Goal: Task Accomplishment & Management: Use online tool/utility

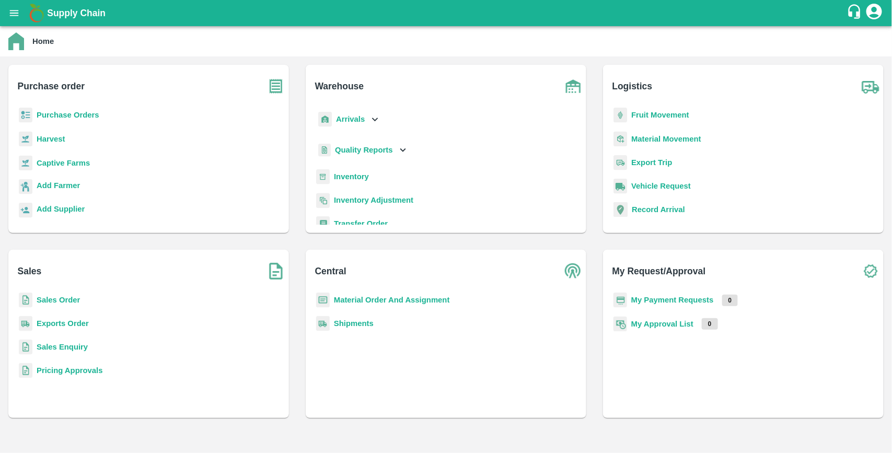
click at [76, 118] on b "Purchase Orders" at bounding box center [68, 115] width 63 height 8
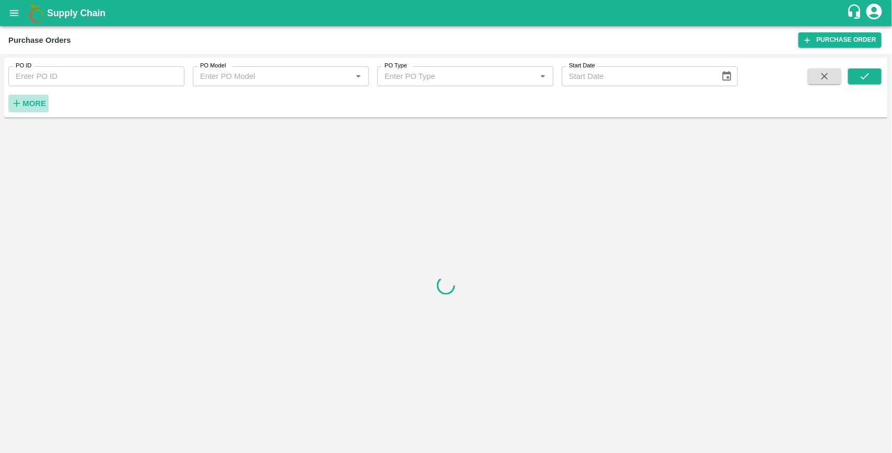
click at [34, 106] on strong "More" at bounding box center [34, 103] width 24 height 8
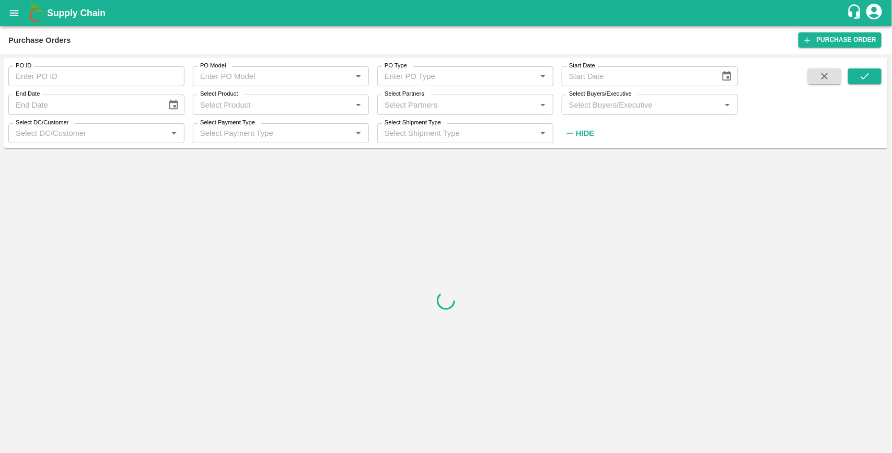
click at [591, 108] on input "Select Buyers/Executive" at bounding box center [641, 105] width 153 height 14
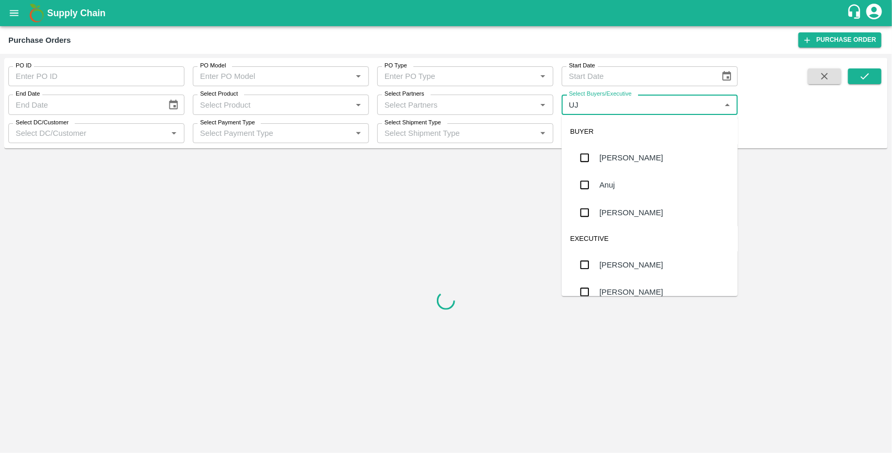
type input "UJJ"
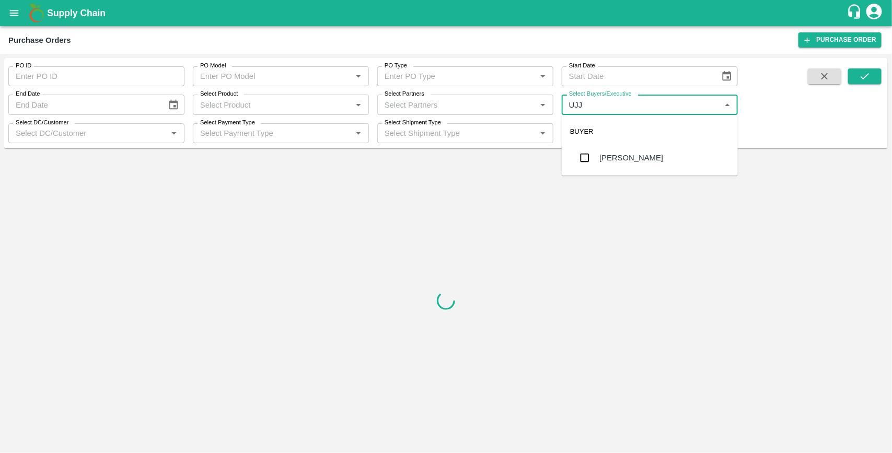
click at [586, 160] on input "checkbox" at bounding box center [584, 157] width 21 height 21
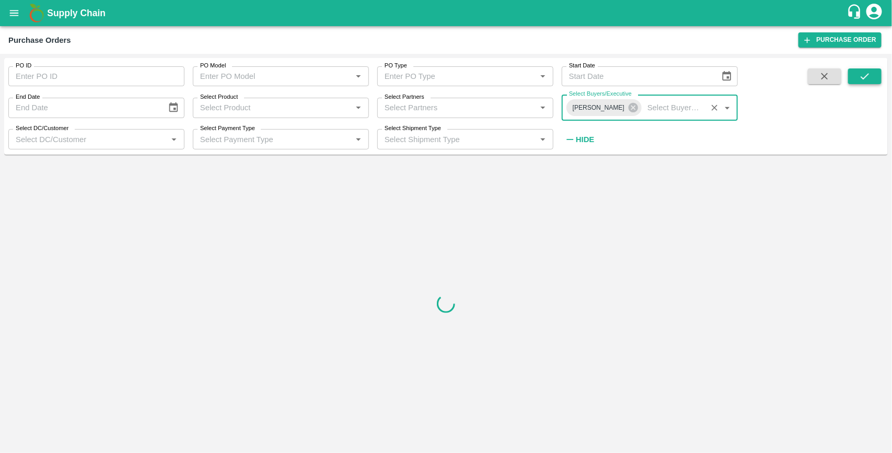
click at [873, 74] on button "submit" at bounding box center [864, 76] width 33 height 16
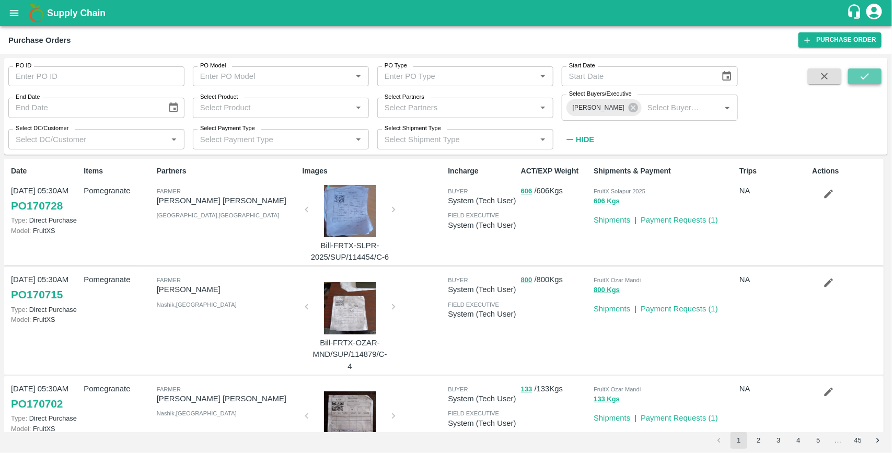
click at [863, 72] on icon "submit" at bounding box center [864, 76] width 11 height 11
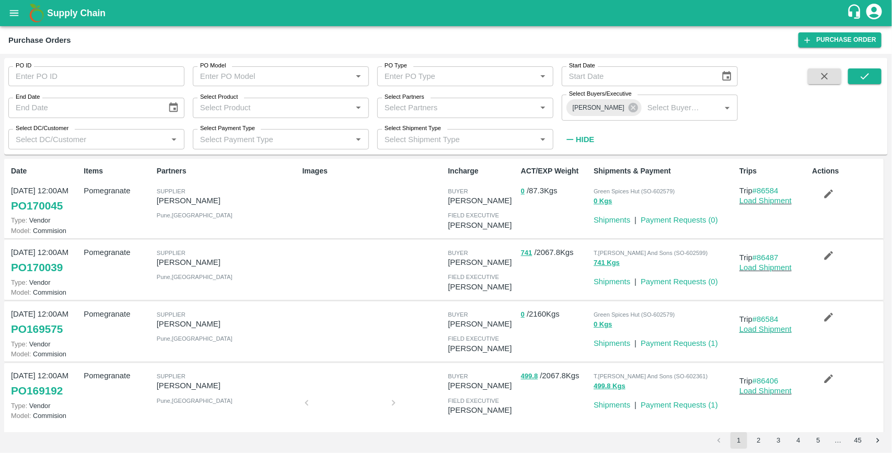
click at [756, 328] on link "Load Shipment" at bounding box center [765, 329] width 52 height 8
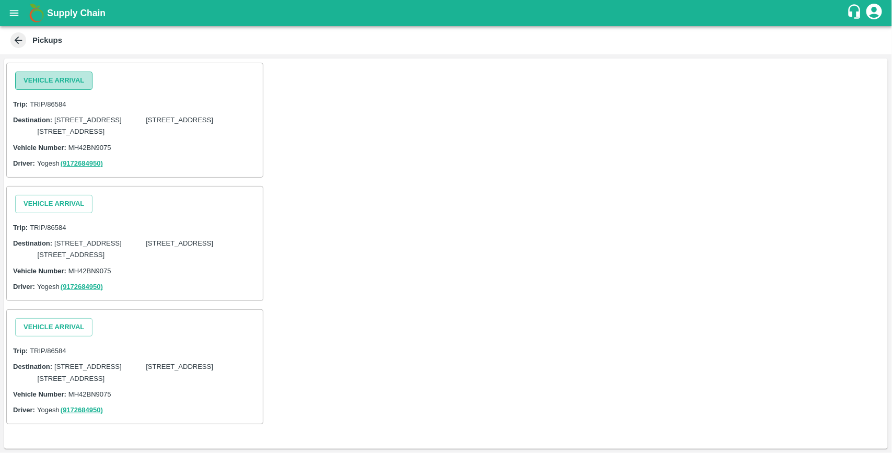
click at [64, 83] on button "Vehicle Arrival" at bounding box center [53, 81] width 77 height 18
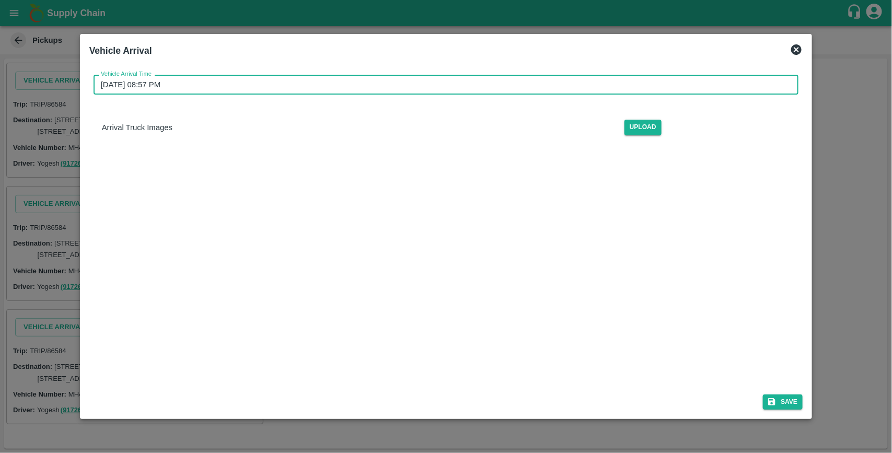
click at [209, 89] on input "21/08/2025 08:57 PM" at bounding box center [443, 85] width 698 height 20
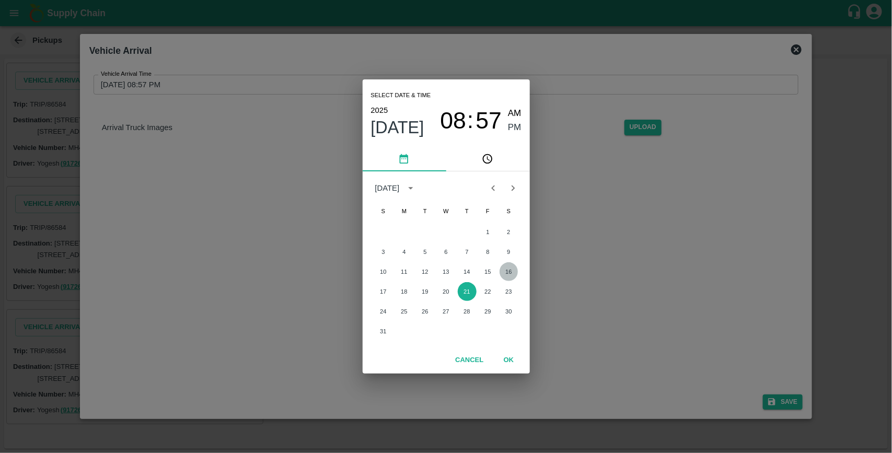
click at [512, 270] on button "16" at bounding box center [508, 271] width 19 height 19
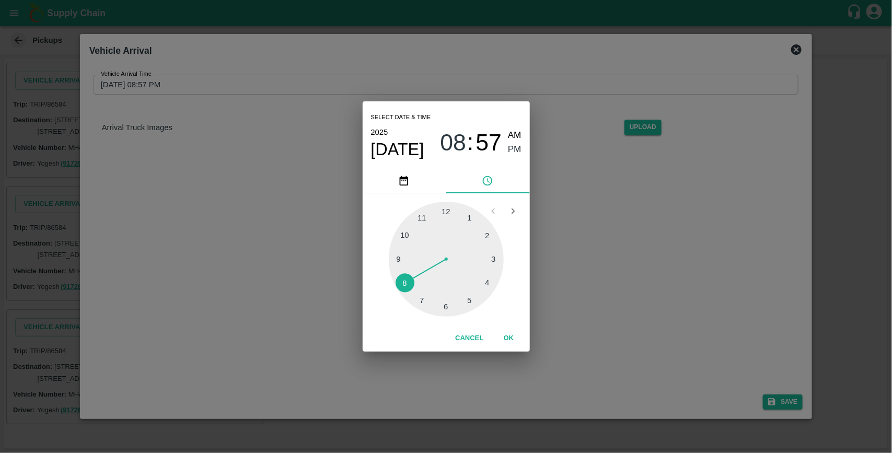
type input "16/08/2025 08:57 PM"
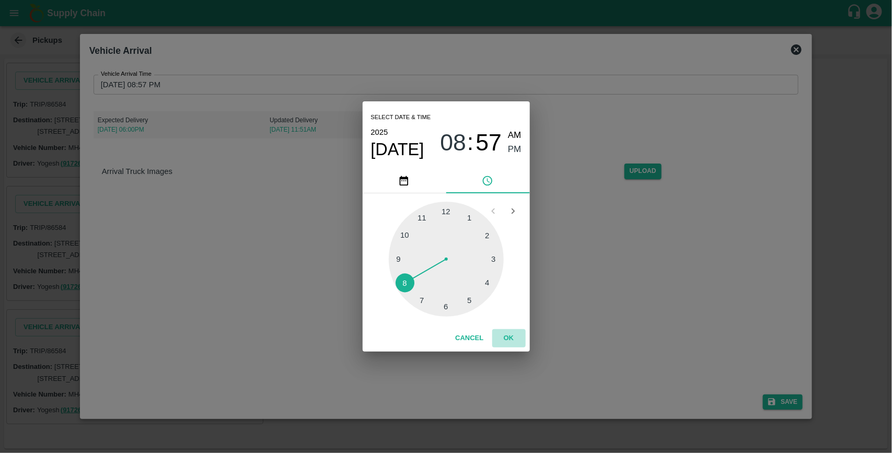
click at [507, 337] on button "OK" at bounding box center [508, 338] width 33 height 18
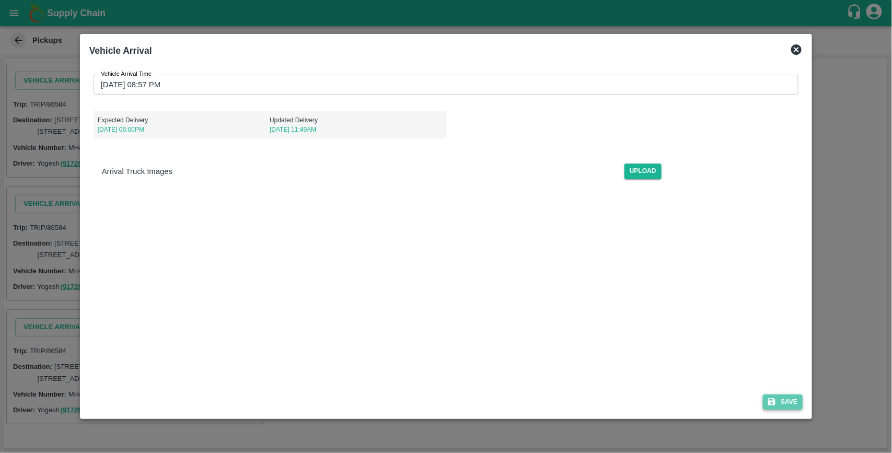
click at [787, 404] on button "Save" at bounding box center [783, 401] width 40 height 15
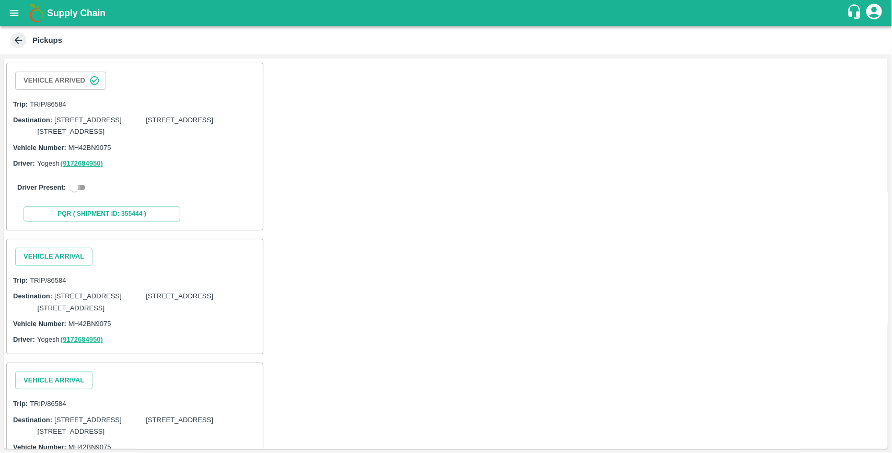
click at [79, 194] on input "checkbox" at bounding box center [74, 187] width 38 height 13
checkbox input "true"
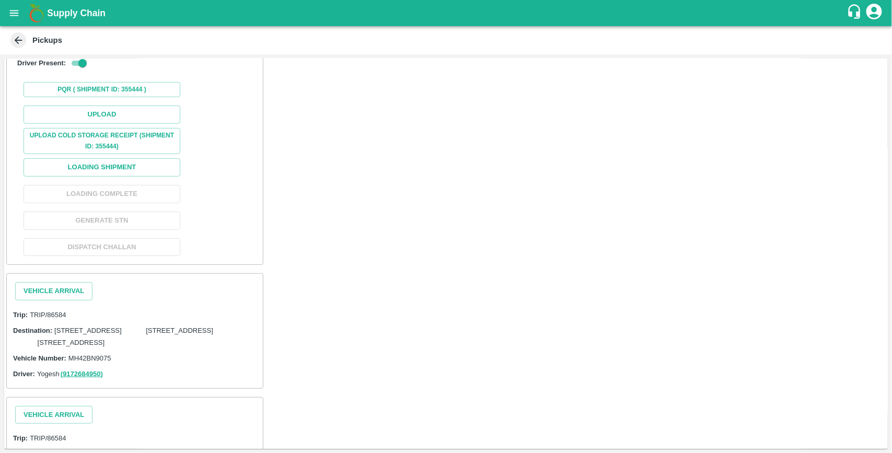
scroll to position [189, 0]
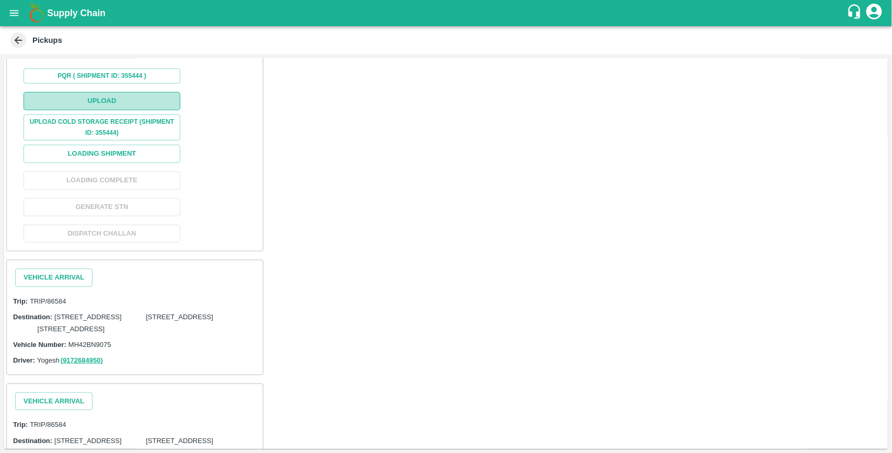
click at [121, 110] on button "Upload" at bounding box center [102, 101] width 157 height 18
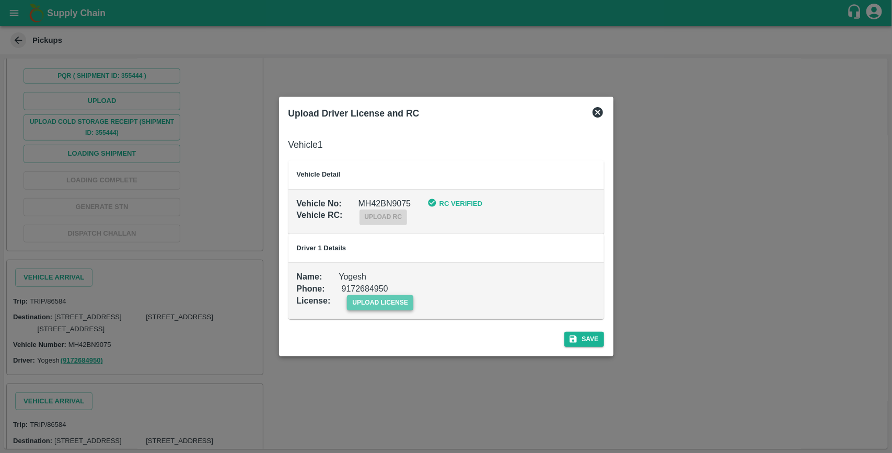
click at [398, 304] on span "upload license" at bounding box center [380, 302] width 66 height 15
click at [0, 0] on input "upload license" at bounding box center [0, 0] width 0 height 0
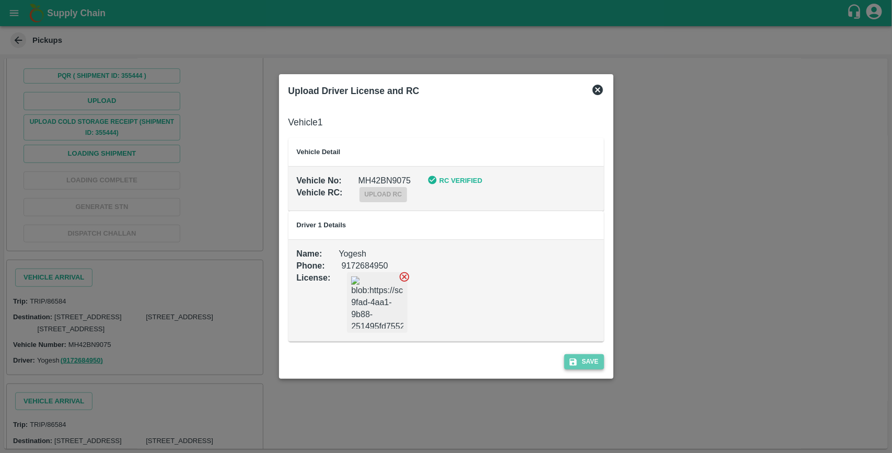
click at [586, 361] on button "Save" at bounding box center [584, 361] width 40 height 15
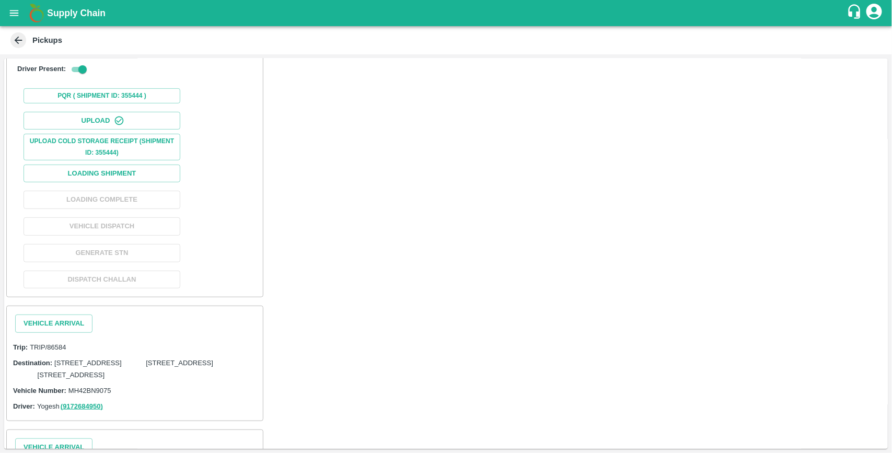
scroll to position [186, 0]
click at [149, 182] on button "Loading Shipment" at bounding box center [102, 173] width 157 height 18
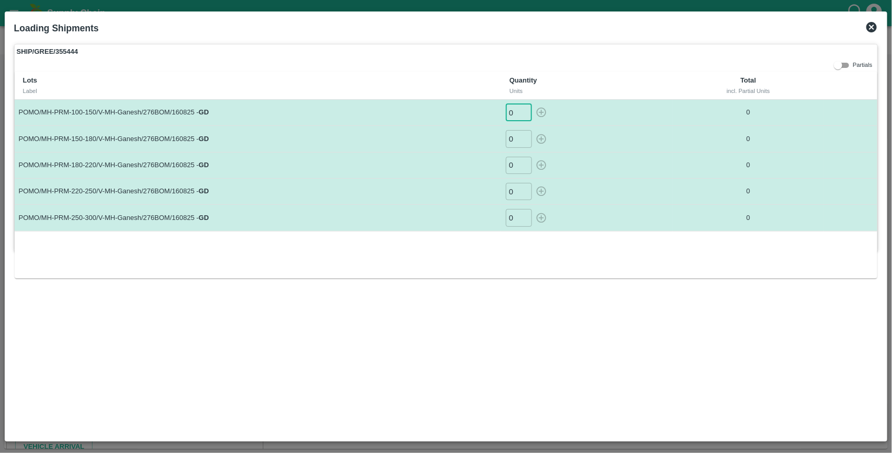
click at [515, 114] on input "0" at bounding box center [519, 112] width 26 height 17
click at [542, 115] on icon "button" at bounding box center [540, 112] width 11 height 11
type input "0"
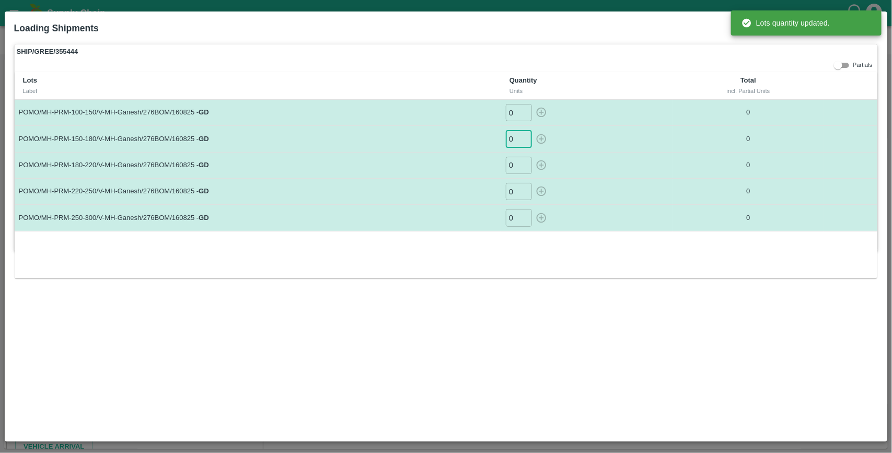
click at [516, 137] on input "0" at bounding box center [519, 138] width 26 height 17
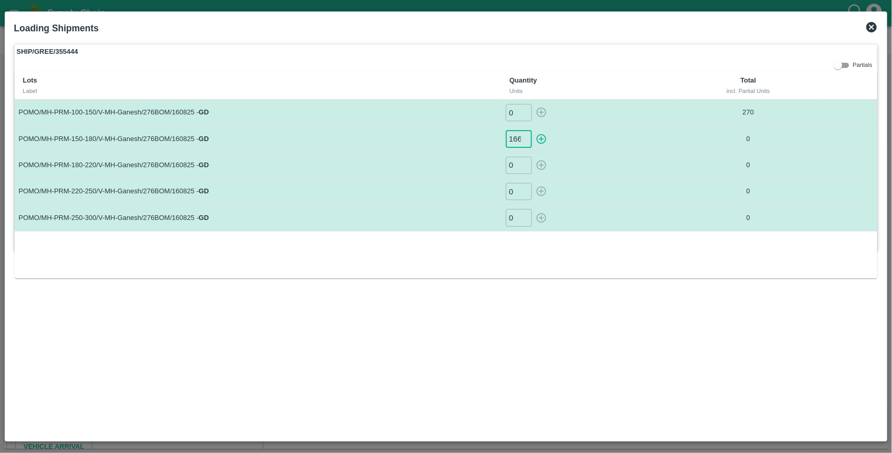
scroll to position [0, 1]
type input "166"
click at [533, 130] on button "button" at bounding box center [541, 138] width 17 height 17
type input "0"
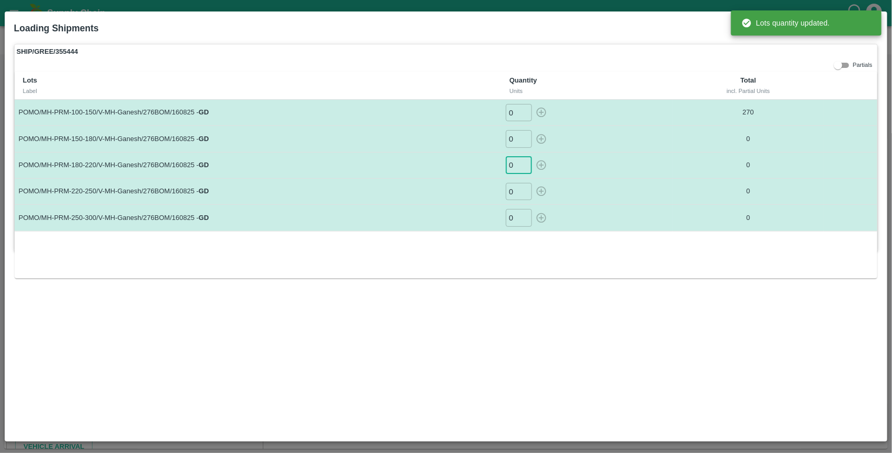
click at [515, 166] on input "0" at bounding box center [519, 165] width 26 height 17
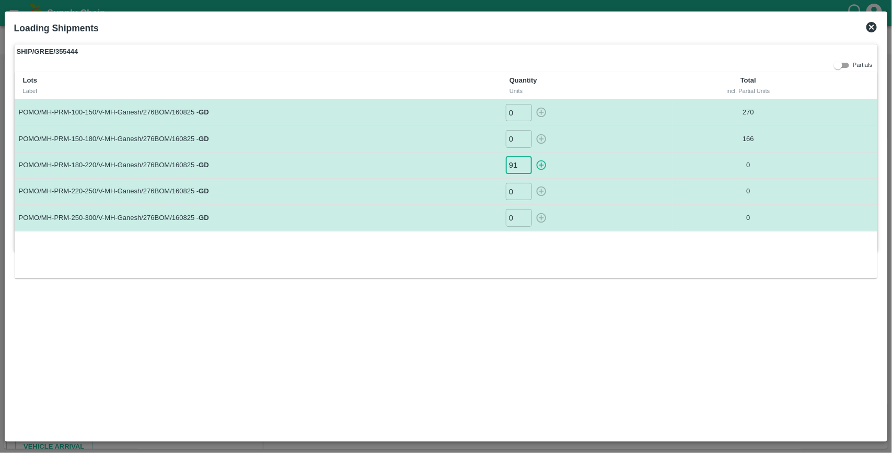
type input "91"
click at [533, 157] on button "button" at bounding box center [541, 165] width 17 height 17
type input "0"
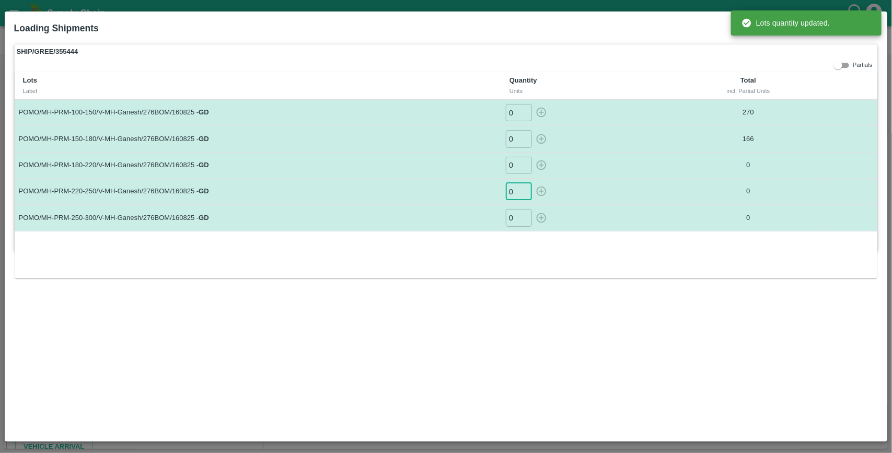
click at [515, 190] on input "0" at bounding box center [519, 191] width 26 height 17
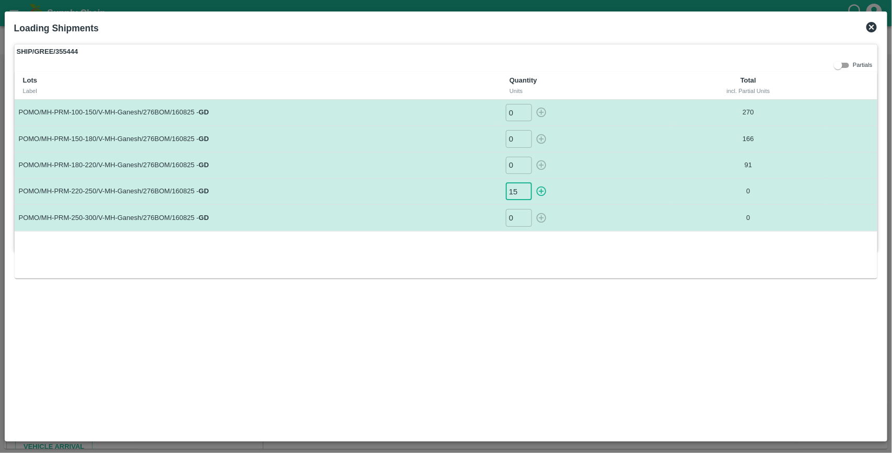
type input "15"
click at [533, 183] on button "button" at bounding box center [541, 191] width 17 height 17
click at [513, 217] on input "0" at bounding box center [519, 217] width 26 height 17
type input "0"
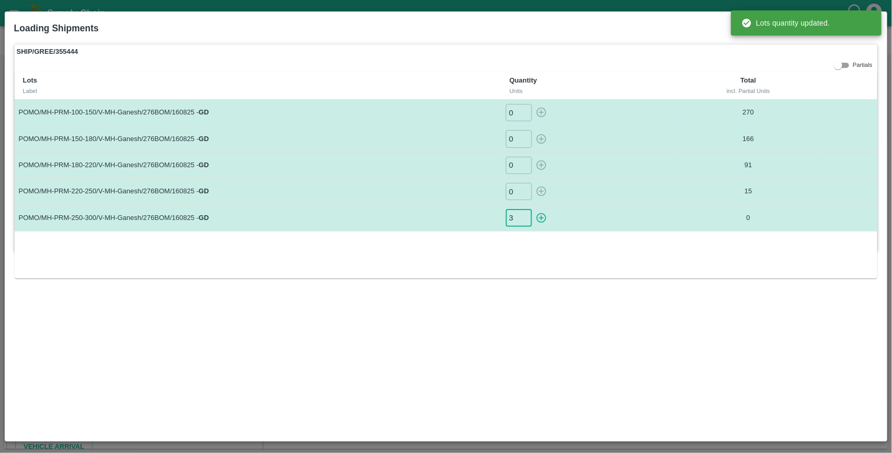
type input "3"
click at [533, 209] on button "button" at bounding box center [541, 217] width 17 height 17
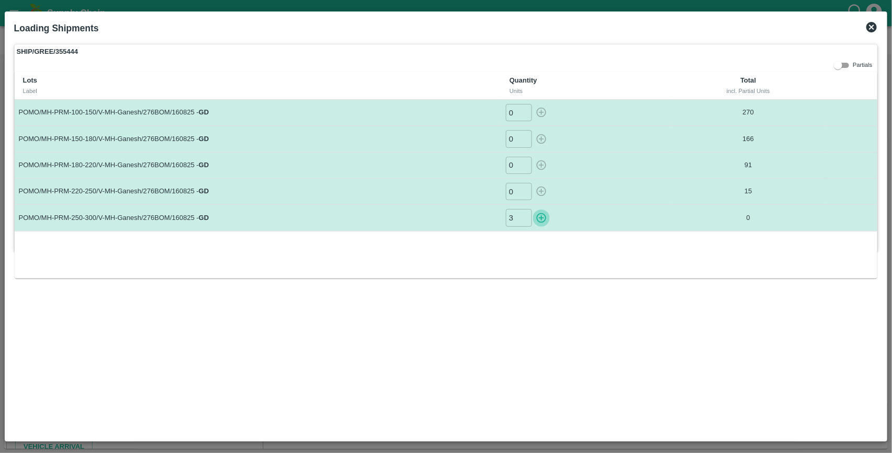
type input "0"
click at [871, 27] on icon at bounding box center [871, 27] width 13 height 13
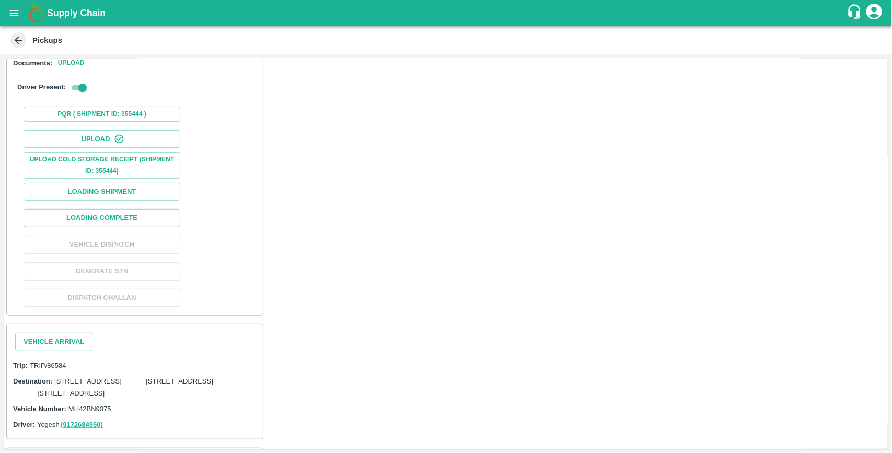
scroll to position [172, 0]
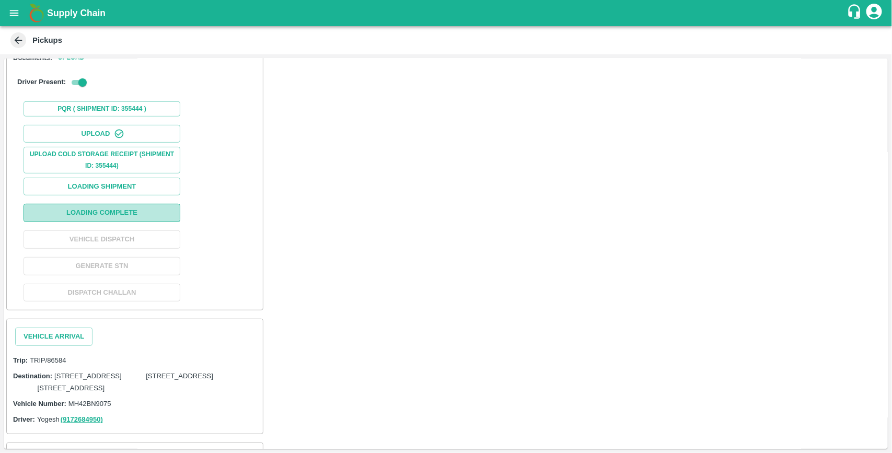
click at [113, 222] on button "Loading Complete" at bounding box center [102, 213] width 157 height 18
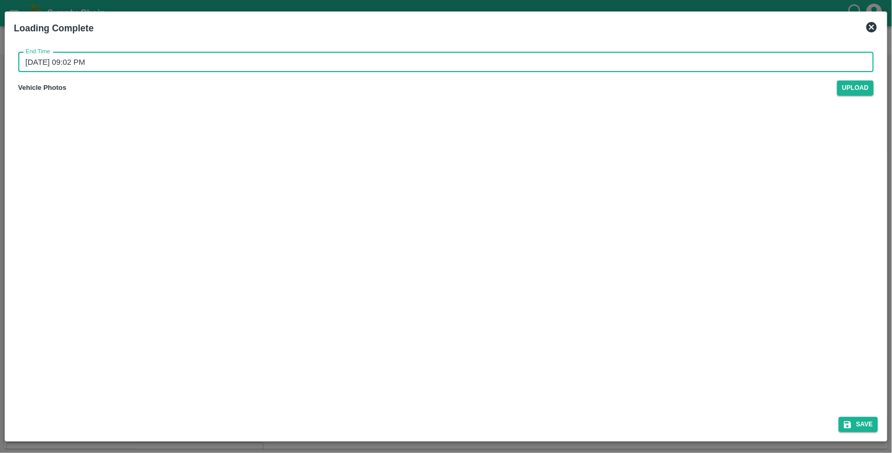
click at [142, 64] on input "21/08/2025 09:02 PM" at bounding box center [442, 62] width 848 height 20
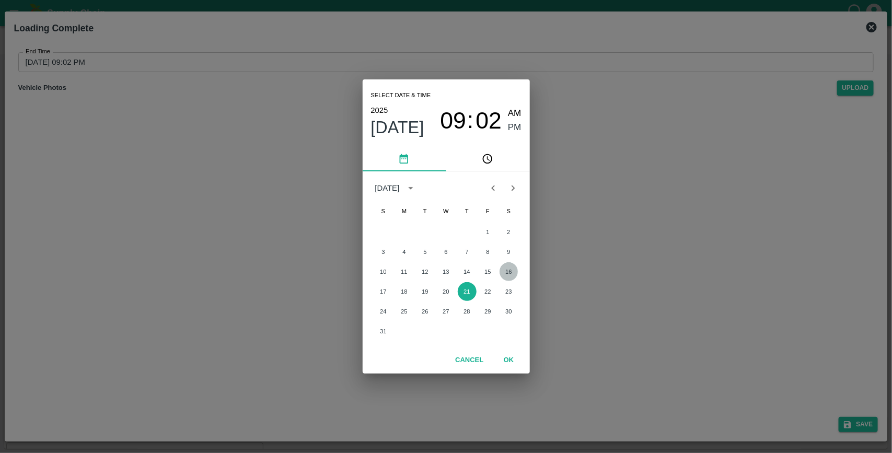
click at [512, 275] on button "16" at bounding box center [508, 271] width 19 height 19
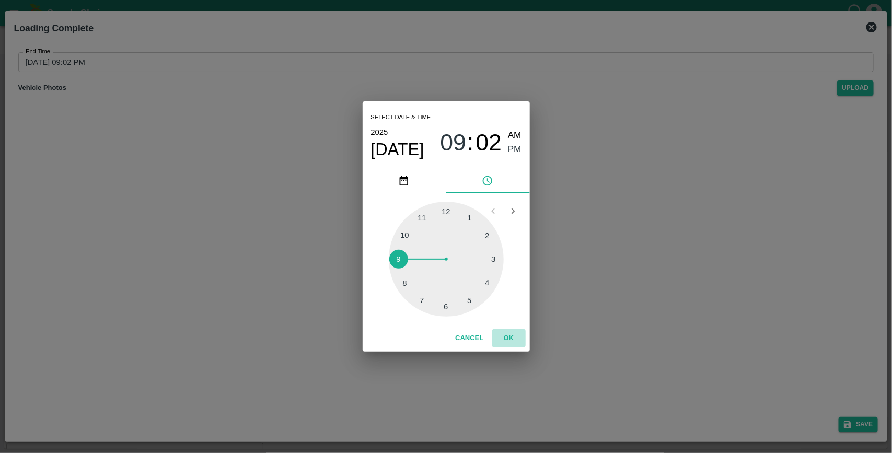
click at [513, 337] on button "OK" at bounding box center [508, 338] width 33 height 18
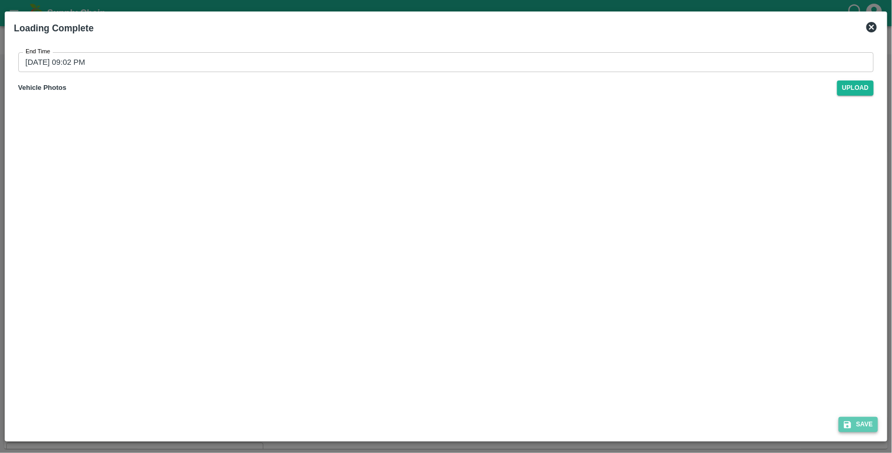
click at [863, 424] on button "Save" at bounding box center [858, 424] width 40 height 15
type input "21/08/2025 09:02 PM"
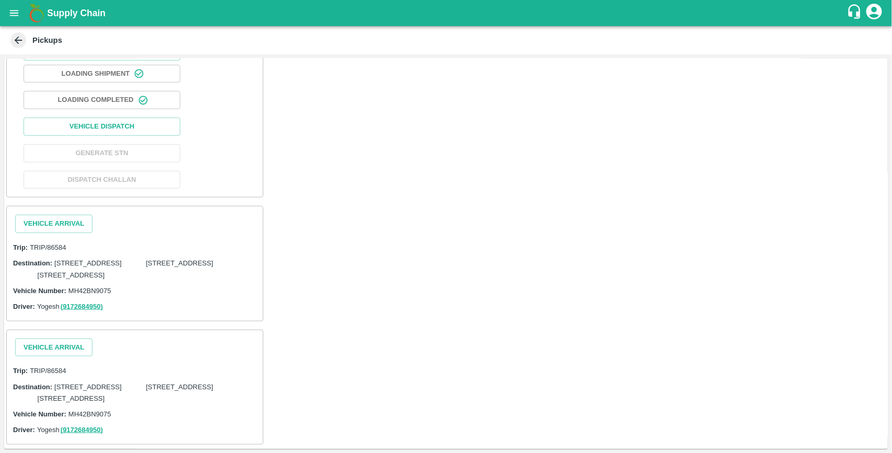
scroll to position [336, 0]
click at [83, 215] on button "Vehicle Arrival" at bounding box center [53, 224] width 77 height 18
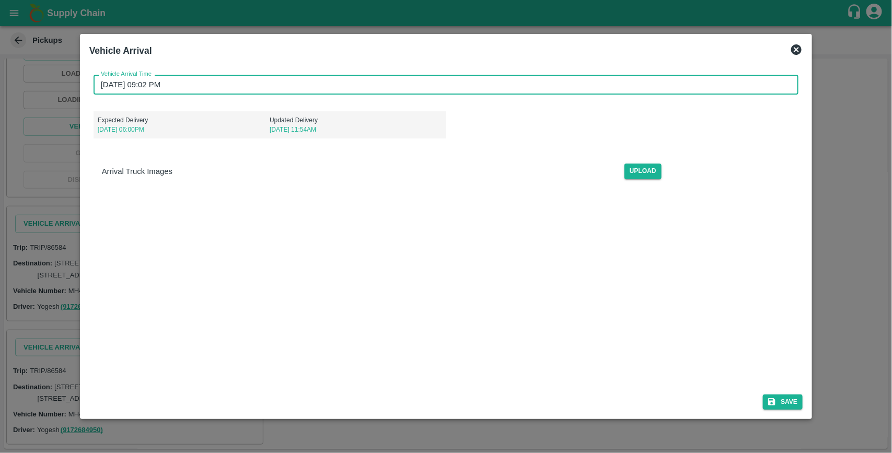
click at [200, 87] on input "21/08/2025 09:02 PM" at bounding box center [443, 85] width 698 height 20
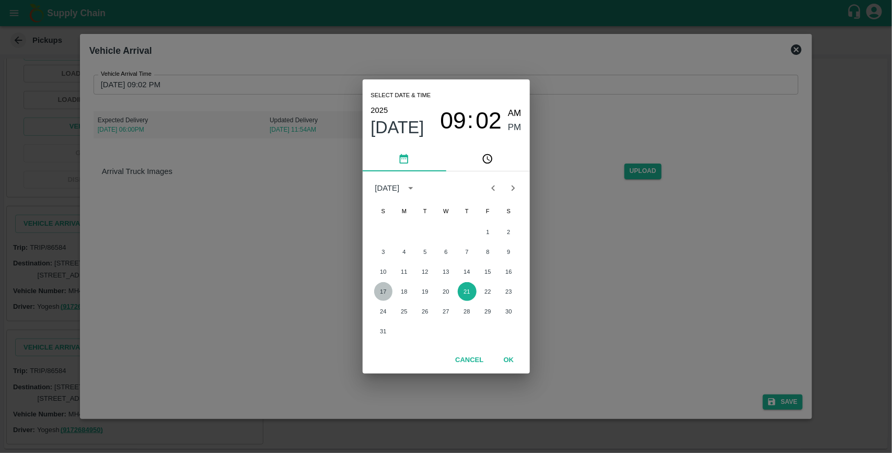
click at [384, 293] on button "17" at bounding box center [383, 291] width 19 height 19
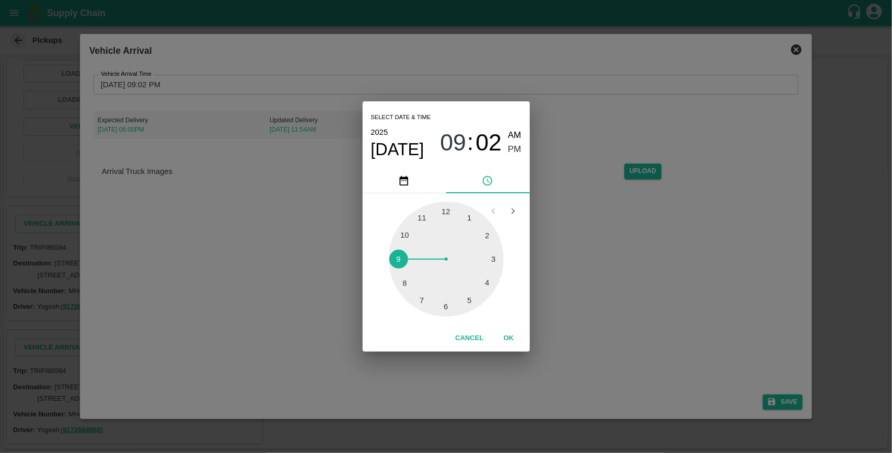
type input "17/08/2025 09:02 PM"
click at [508, 336] on button "OK" at bounding box center [508, 338] width 33 height 18
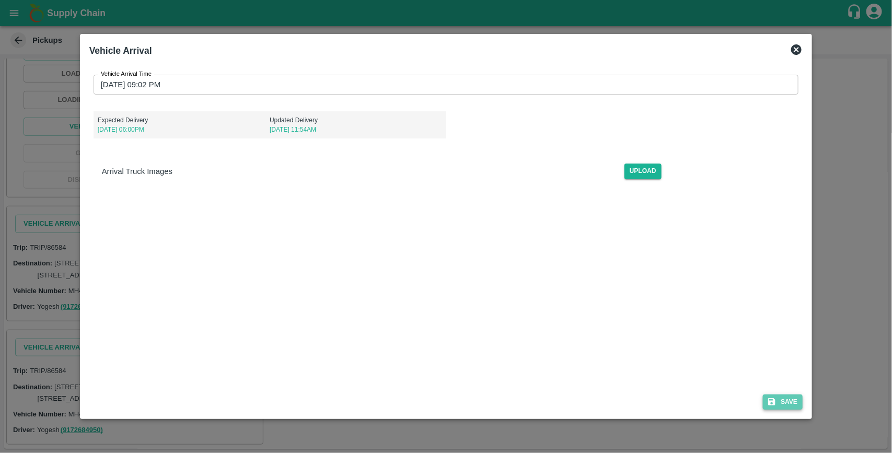
click at [785, 405] on button "Save" at bounding box center [783, 401] width 40 height 15
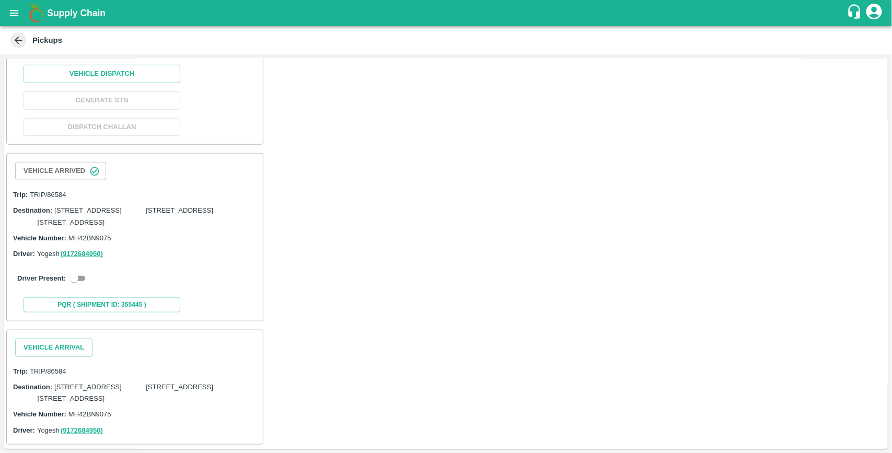
scroll to position [461, 0]
click at [88, 272] on input "checkbox" at bounding box center [74, 278] width 38 height 13
checkbox input "true"
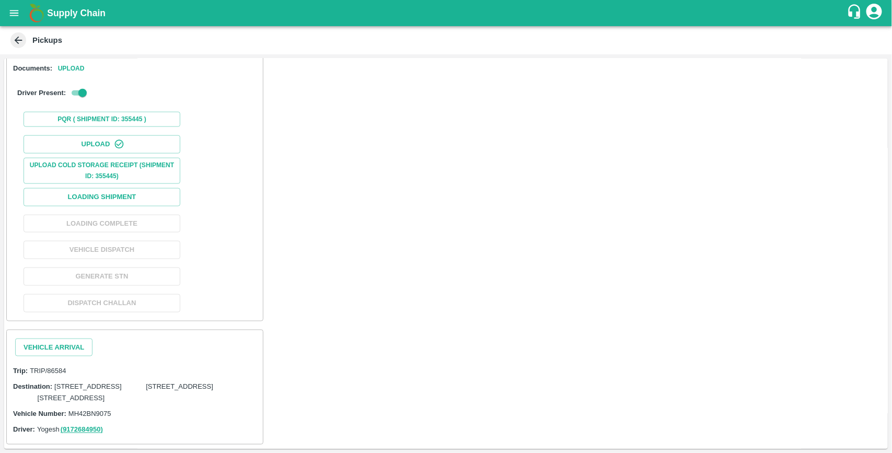
scroll to position [681, 0]
click at [118, 188] on button "Loading Shipment" at bounding box center [102, 197] width 157 height 18
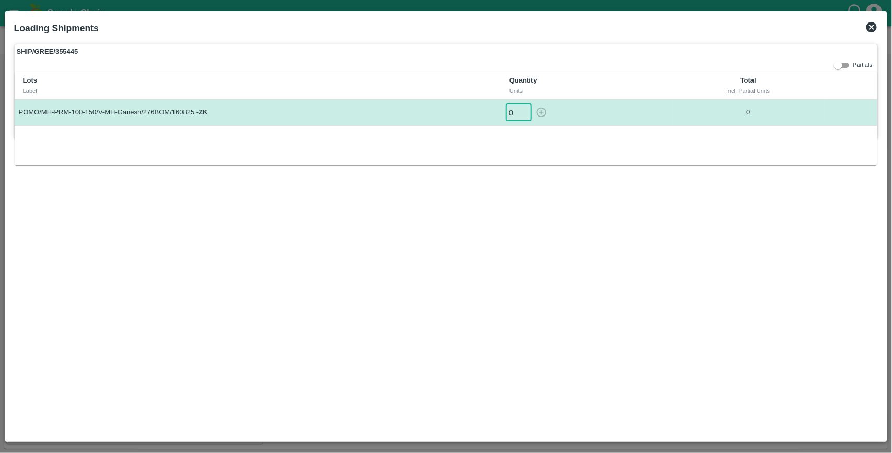
click at [516, 111] on input "0" at bounding box center [519, 112] width 26 height 17
type input "9"
click at [533, 104] on button "button" at bounding box center [541, 112] width 17 height 17
type input "0"
click at [873, 27] on icon at bounding box center [871, 27] width 10 height 10
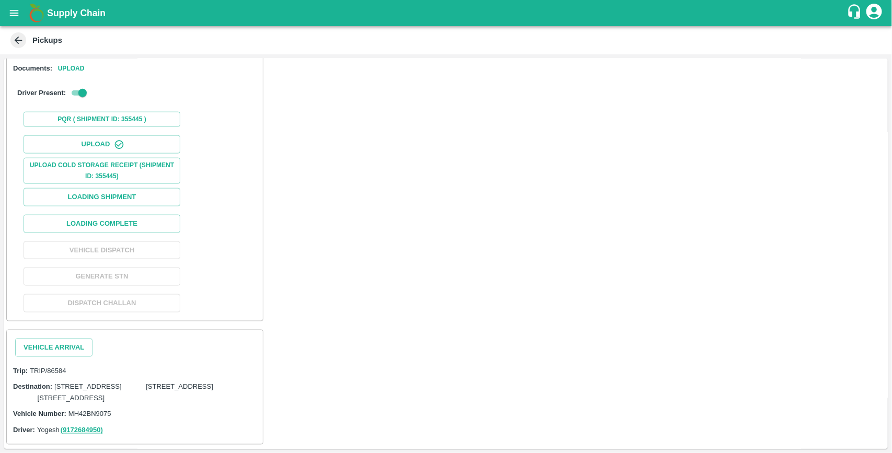
scroll to position [648, 0]
click at [147, 233] on button "Loading Complete" at bounding box center [102, 224] width 157 height 18
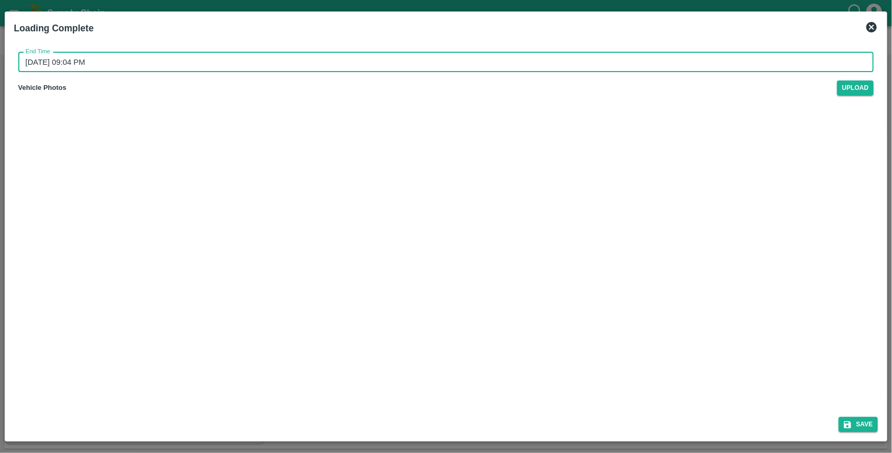
click at [150, 59] on input "21/08/2025 09:04 PM" at bounding box center [442, 62] width 848 height 20
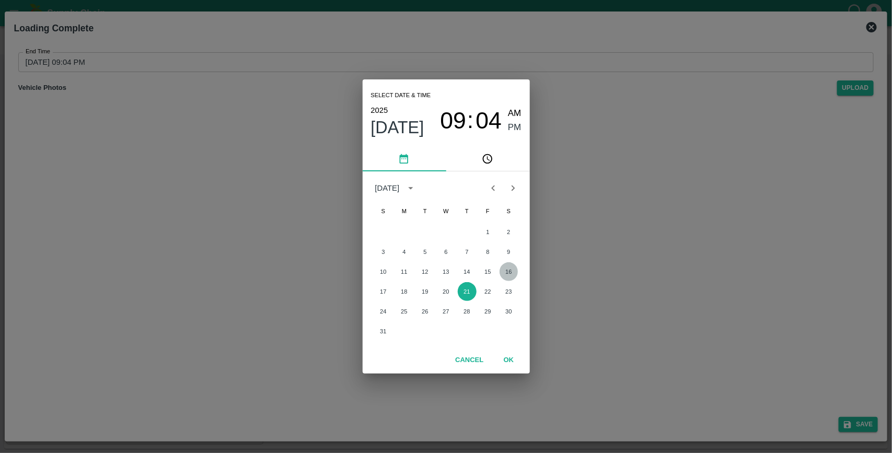
click at [507, 271] on button "16" at bounding box center [508, 271] width 19 height 19
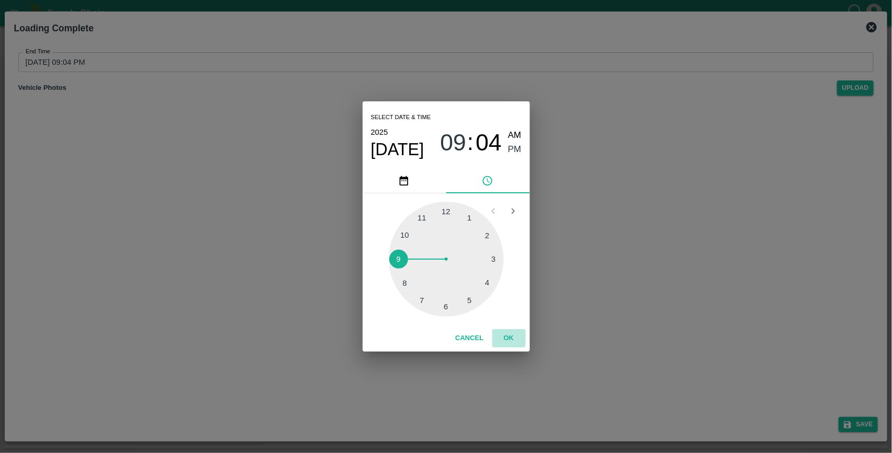
click at [507, 335] on button "OK" at bounding box center [508, 338] width 33 height 18
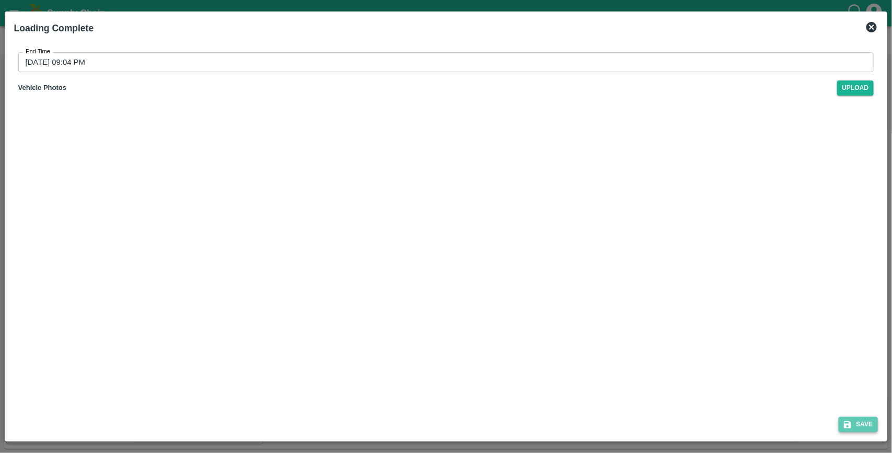
click at [854, 427] on button "Save" at bounding box center [858, 424] width 40 height 15
type input "21/08/2025 09:04 PM"
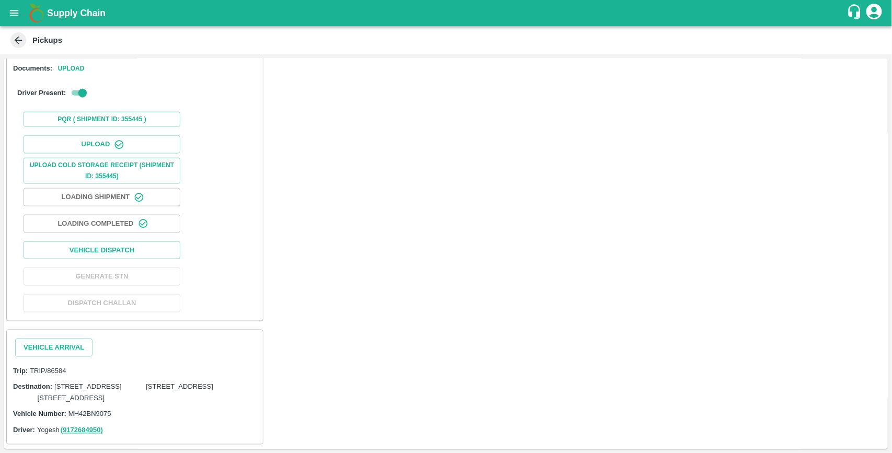
scroll to position [715, 0]
click at [60, 338] on button "Vehicle Arrival" at bounding box center [53, 347] width 77 height 18
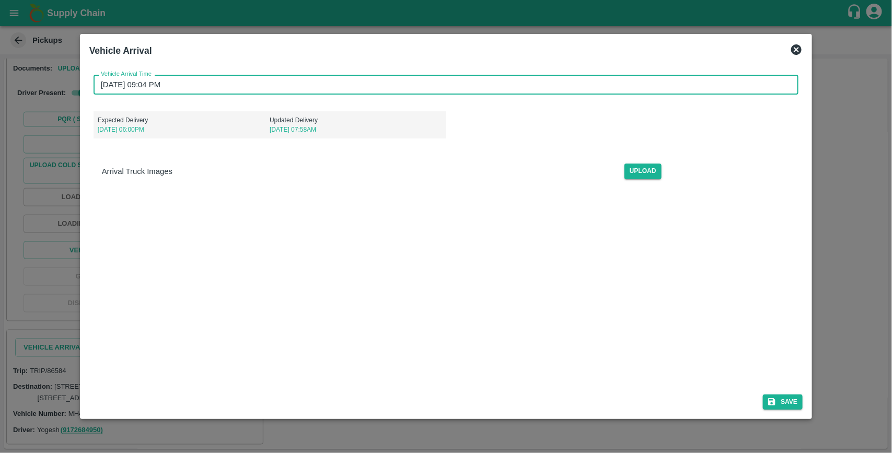
click at [179, 82] on input "21/08/2025 09:04 PM" at bounding box center [443, 85] width 698 height 20
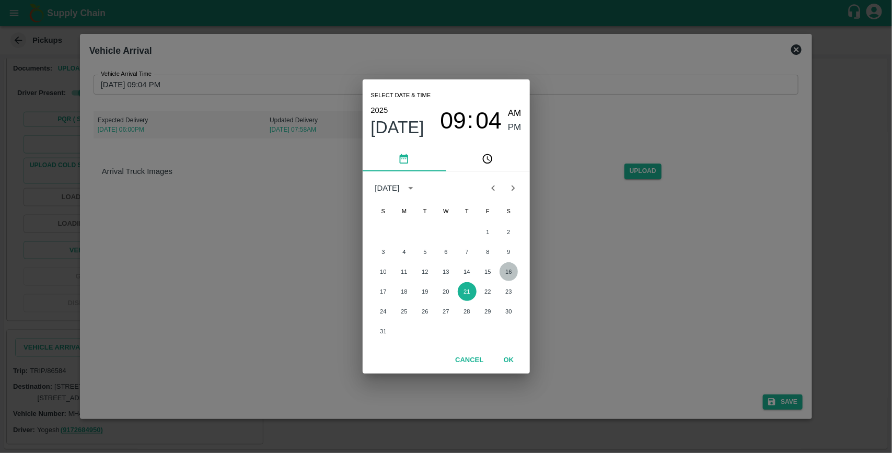
click at [512, 274] on button "16" at bounding box center [508, 271] width 19 height 19
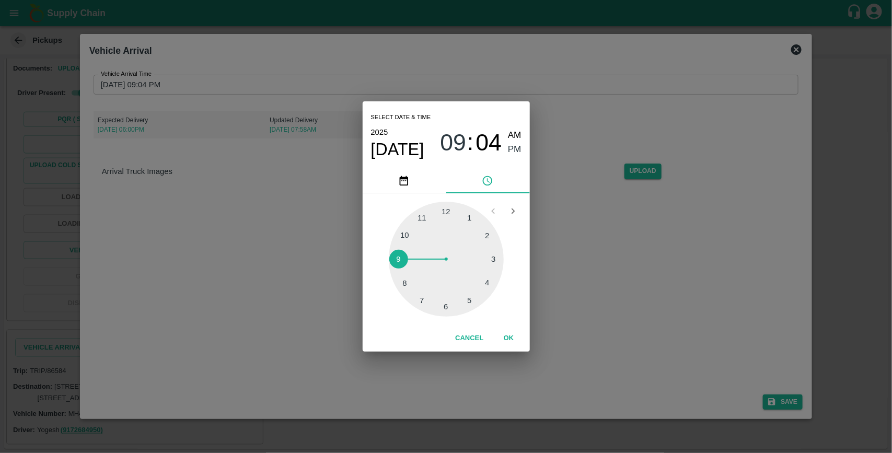
type input "16/08/2025 09:04 PM"
click at [509, 342] on button "OK" at bounding box center [508, 338] width 33 height 18
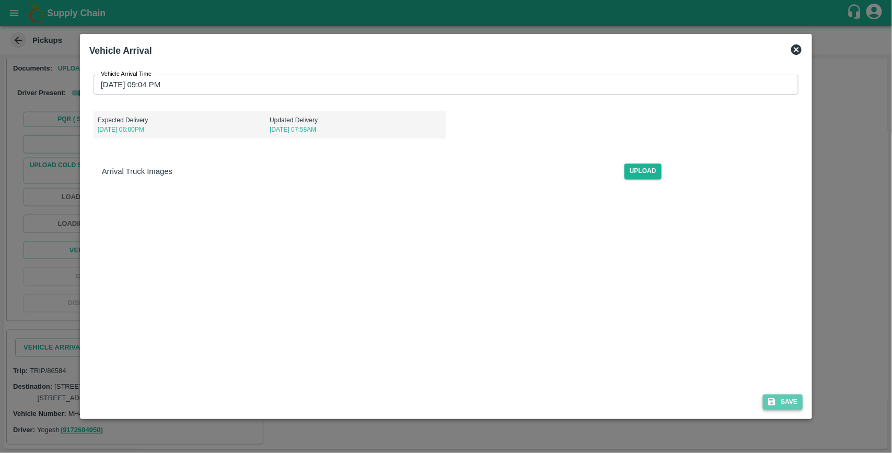
click at [791, 404] on button "Save" at bounding box center [783, 401] width 40 height 15
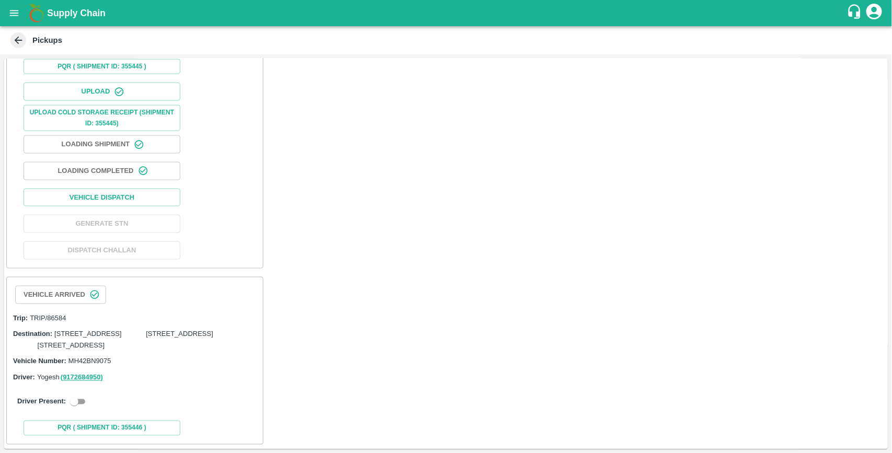
scroll to position [768, 0]
click at [79, 399] on input "checkbox" at bounding box center [74, 401] width 38 height 13
checkbox input "true"
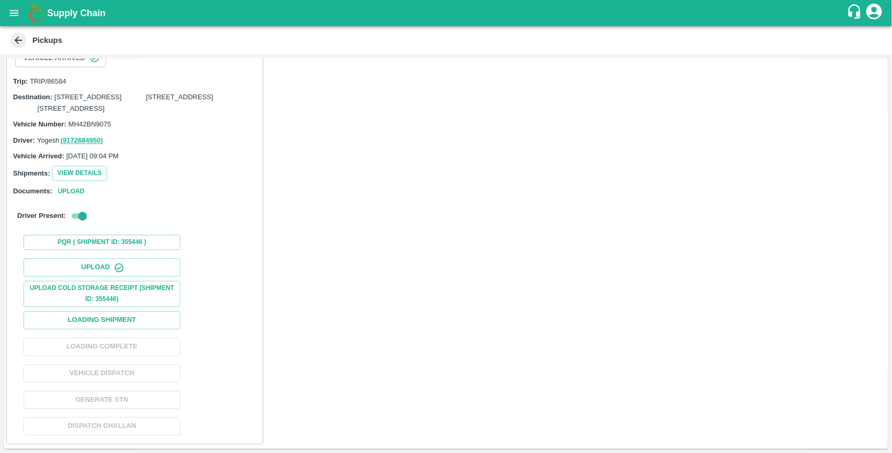
scroll to position [1006, 0]
click at [115, 314] on button "Loading Shipment" at bounding box center [102, 320] width 157 height 18
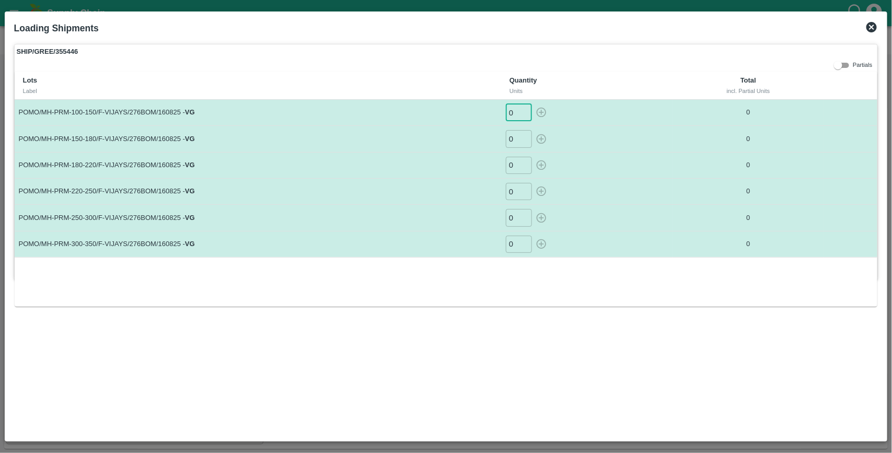
click at [517, 114] on input "0" at bounding box center [519, 112] width 26 height 17
type input "99"
click at [533, 104] on button "button" at bounding box center [541, 112] width 17 height 17
type input "0"
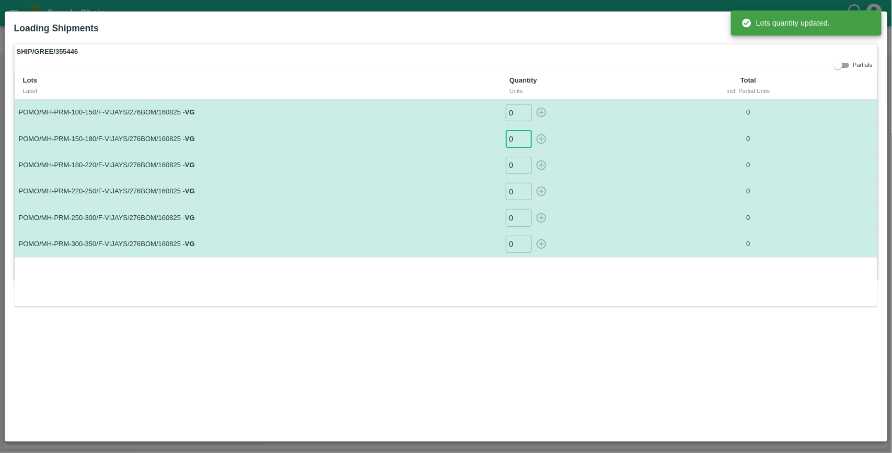
click at [512, 142] on input "0" at bounding box center [519, 138] width 26 height 17
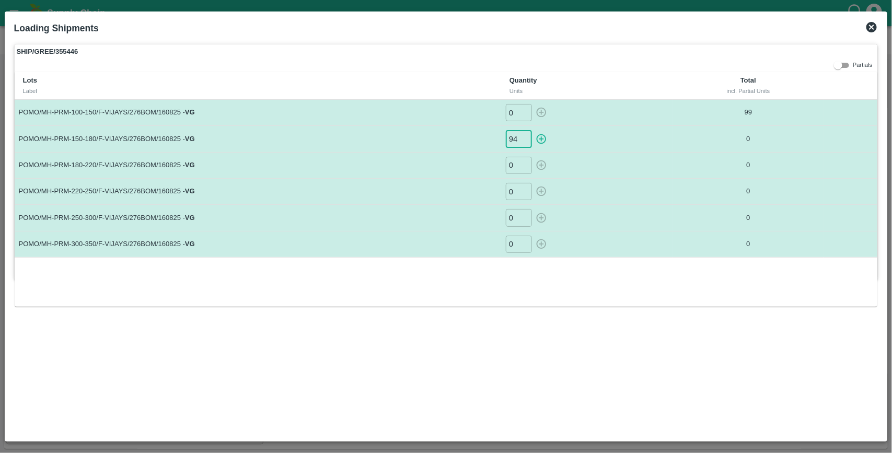
type input "94"
click at [533, 130] on button "button" at bounding box center [541, 138] width 17 height 17
click at [512, 162] on input "0" at bounding box center [519, 165] width 26 height 17
type input "0"
type input "65"
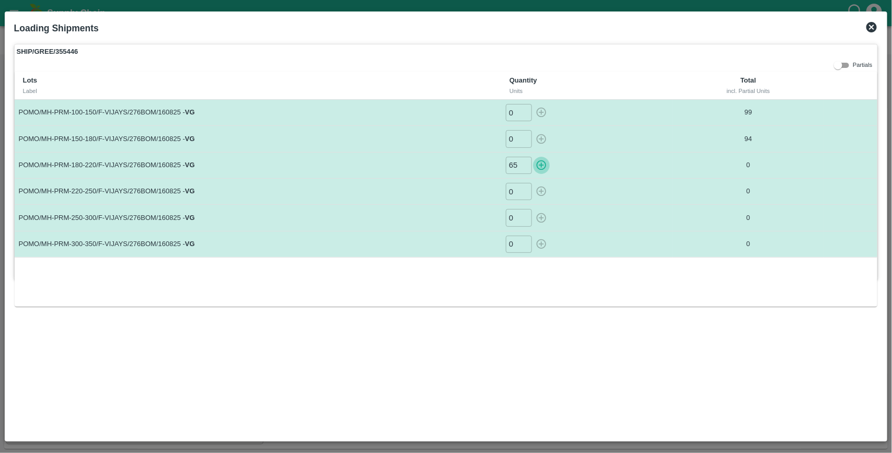
click at [533, 157] on button "button" at bounding box center [541, 165] width 17 height 17
type input "0"
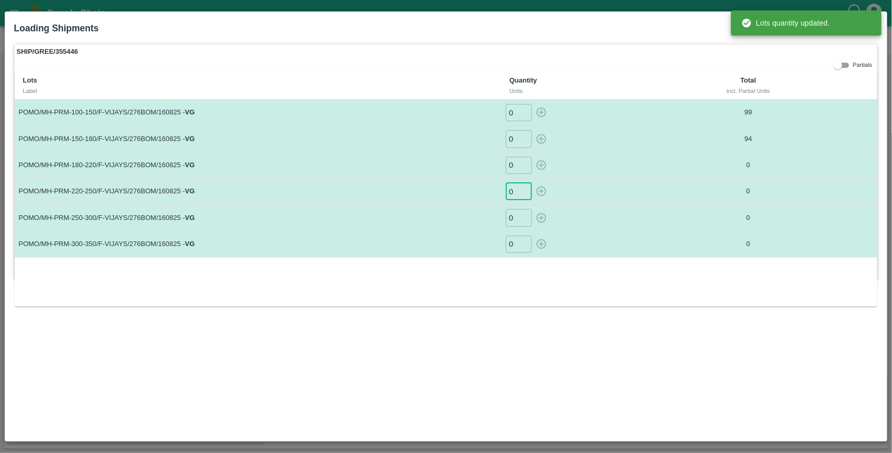
click at [512, 191] on input "0" at bounding box center [519, 191] width 26 height 17
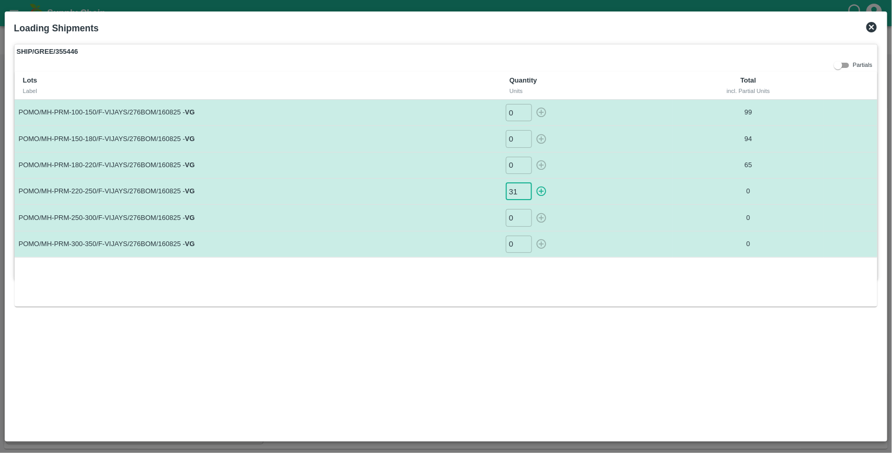
type input "31"
click at [533, 183] on button "button" at bounding box center [541, 191] width 17 height 17
click at [520, 217] on input "0" at bounding box center [519, 217] width 26 height 17
type input "0"
type input "11"
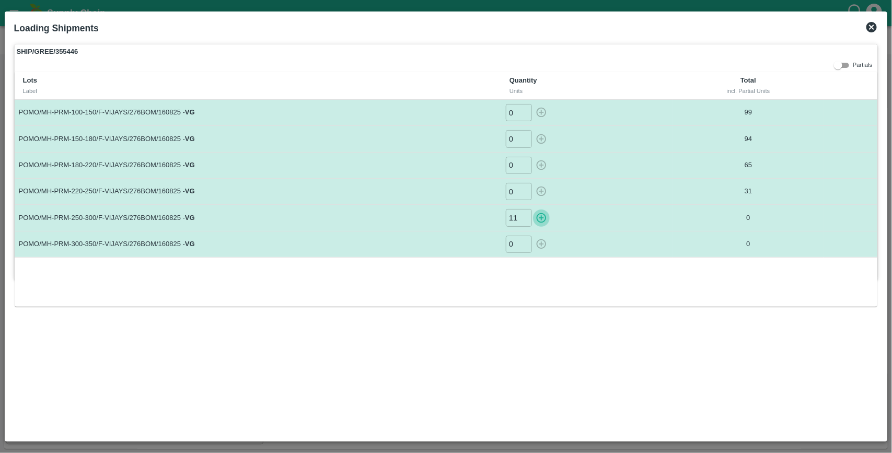
click at [533, 209] on button "button" at bounding box center [541, 217] width 17 height 17
click at [515, 243] on input "0" at bounding box center [519, 244] width 26 height 17
type input "0"
type input "2"
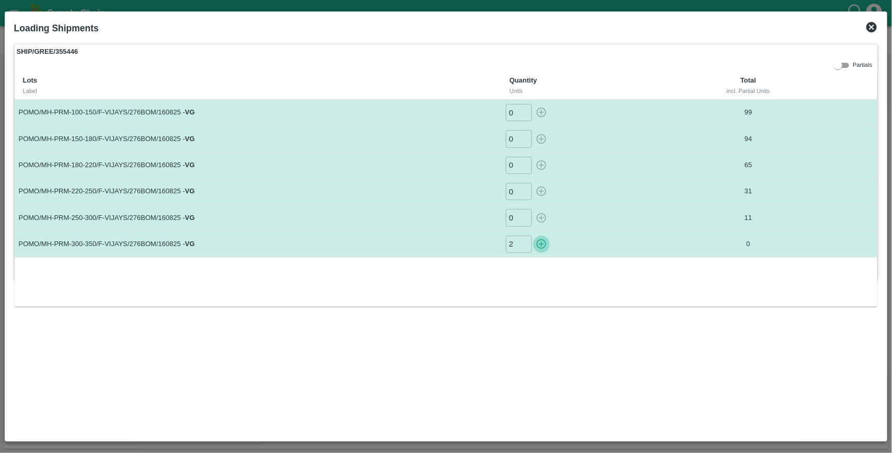
click at [533, 236] on button "button" at bounding box center [541, 244] width 17 height 17
type input "0"
click at [870, 27] on icon at bounding box center [871, 27] width 10 height 10
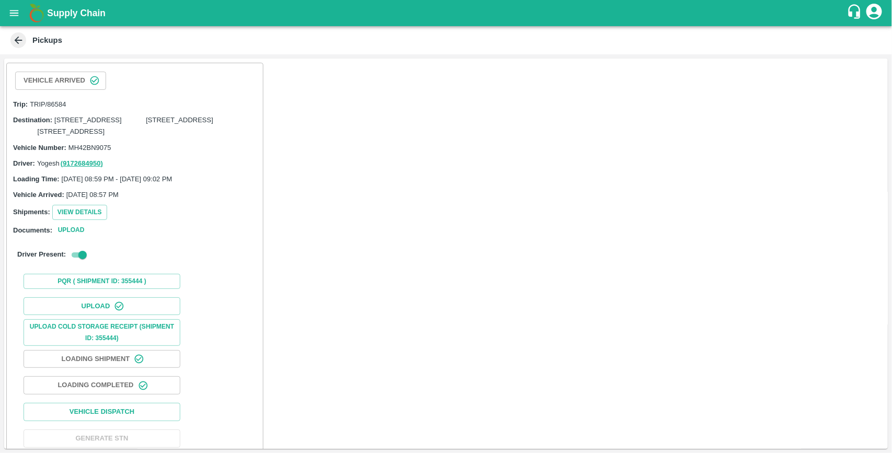
drag, startPoint x: 173, startPoint y: 208, endPoint x: 189, endPoint y: 159, distance: 50.9
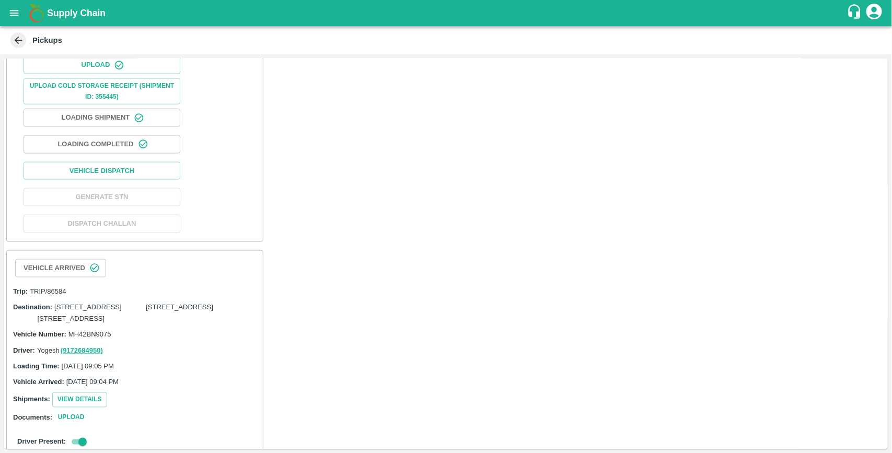
scroll to position [685, 0]
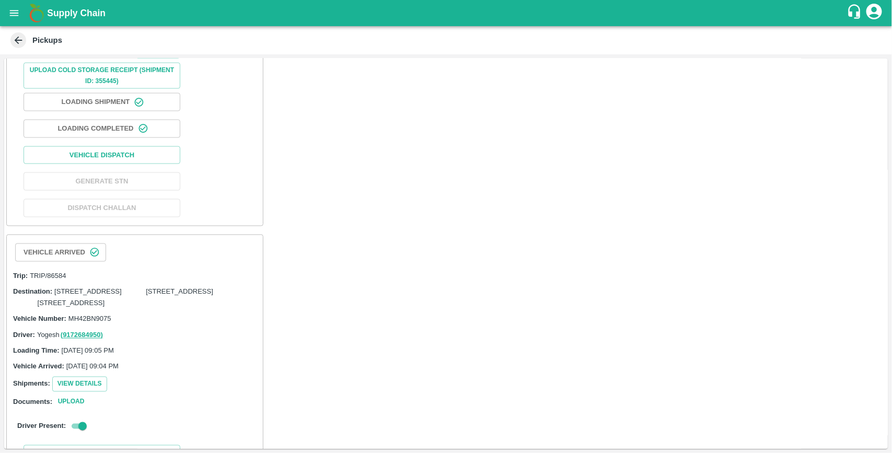
drag, startPoint x: 189, startPoint y: 159, endPoint x: 311, endPoint y: 113, distance: 131.1
click at [311, 113] on div "Vehicle Arrived Trip: TRIP/86584 Destination: Shop no 74, MADURAI MATTUTHAVANI …" at bounding box center [445, 254] width 883 height 390
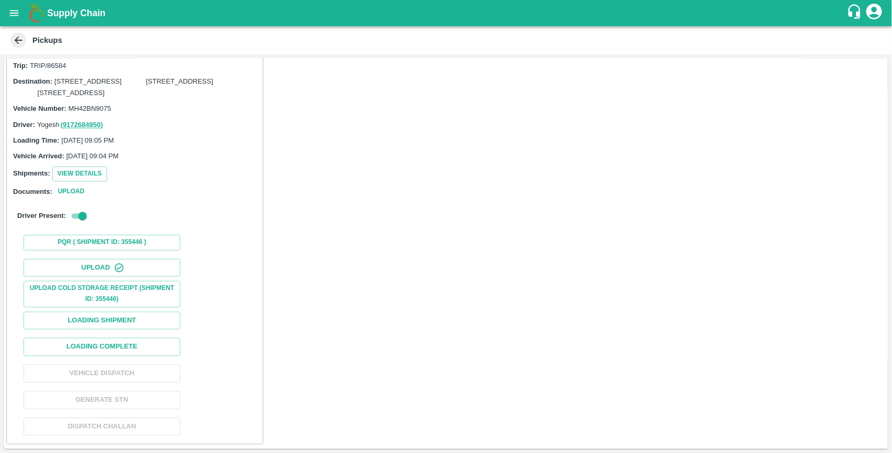
scroll to position [1022, 0]
click at [123, 346] on button "Loading Complete" at bounding box center [102, 347] width 157 height 18
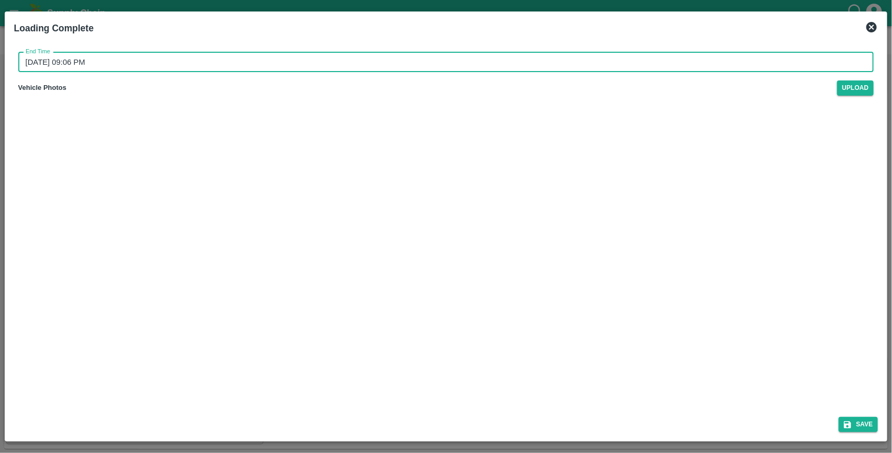
click at [132, 60] on input "21/08/2025 09:06 PM" at bounding box center [442, 62] width 848 height 20
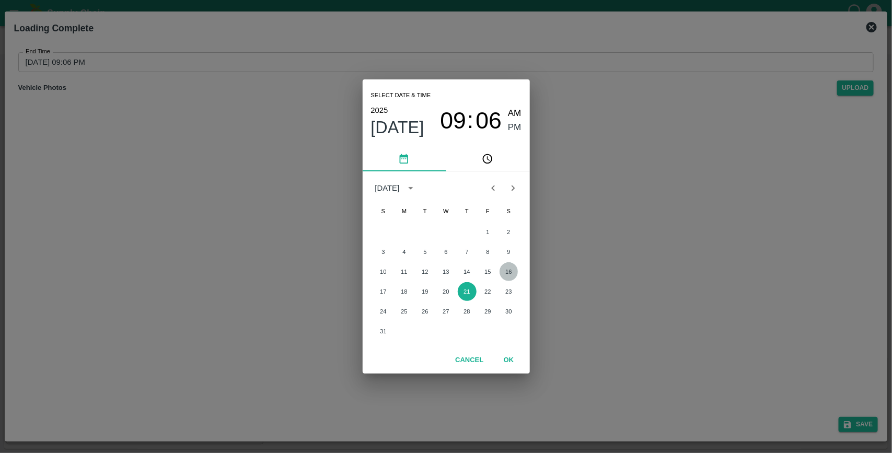
click at [503, 270] on button "16" at bounding box center [508, 271] width 19 height 19
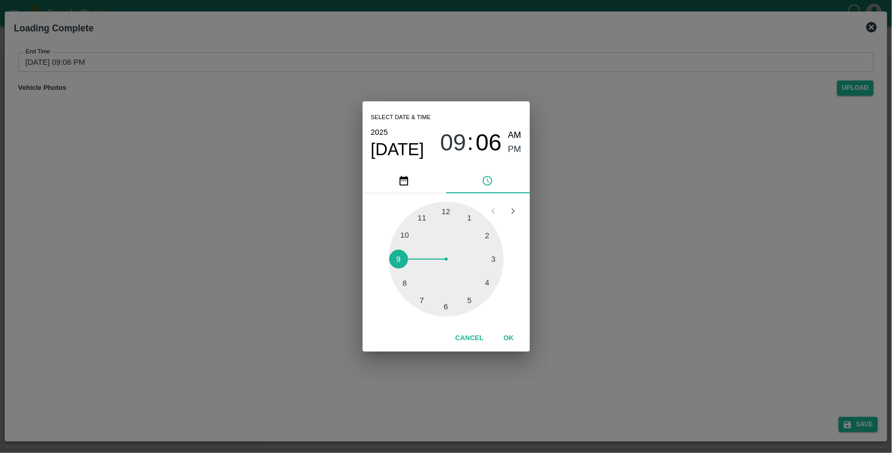
click at [507, 337] on button "OK" at bounding box center [508, 338] width 33 height 18
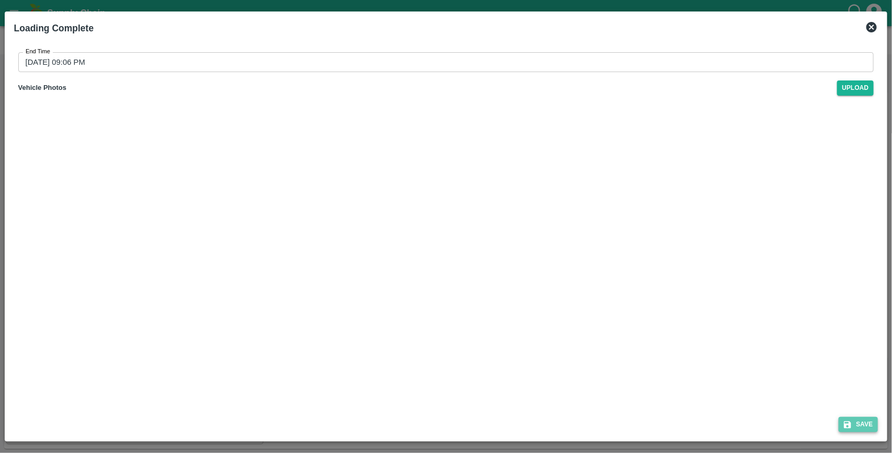
click at [865, 421] on button "Save" at bounding box center [858, 424] width 40 height 15
type input "21/08/2025 09:06 PM"
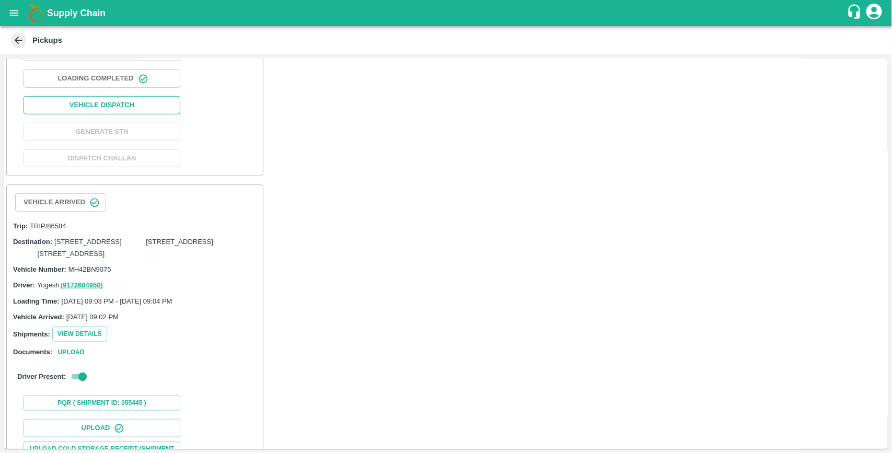
scroll to position [307, 0]
click at [113, 114] on button "Vehicle Dispatch" at bounding box center [102, 105] width 157 height 18
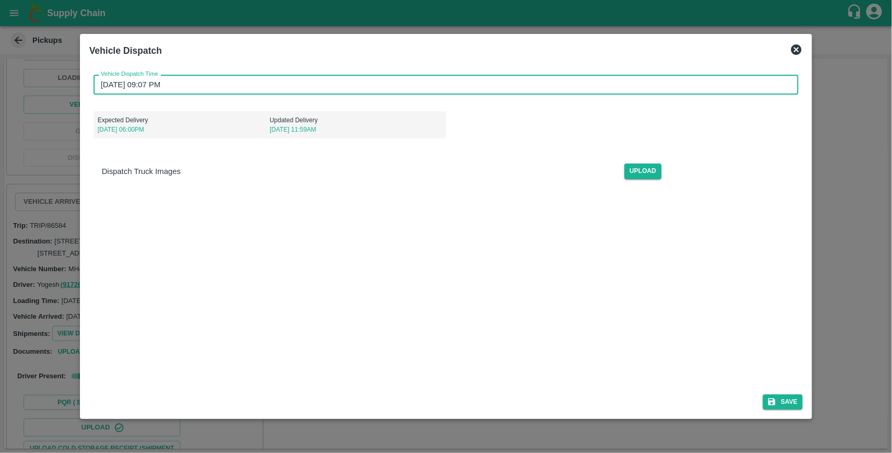
click at [183, 84] on input "21/08/2025 09:07 PM" at bounding box center [443, 85] width 698 height 20
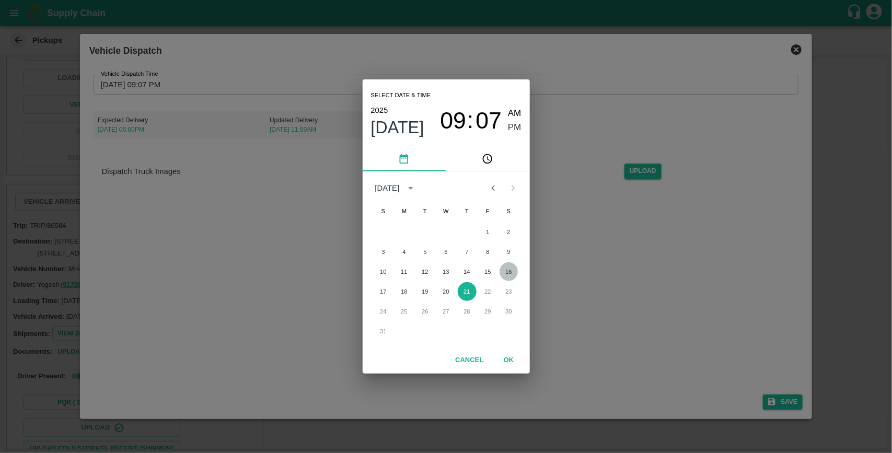
click at [513, 272] on button "16" at bounding box center [508, 271] width 19 height 19
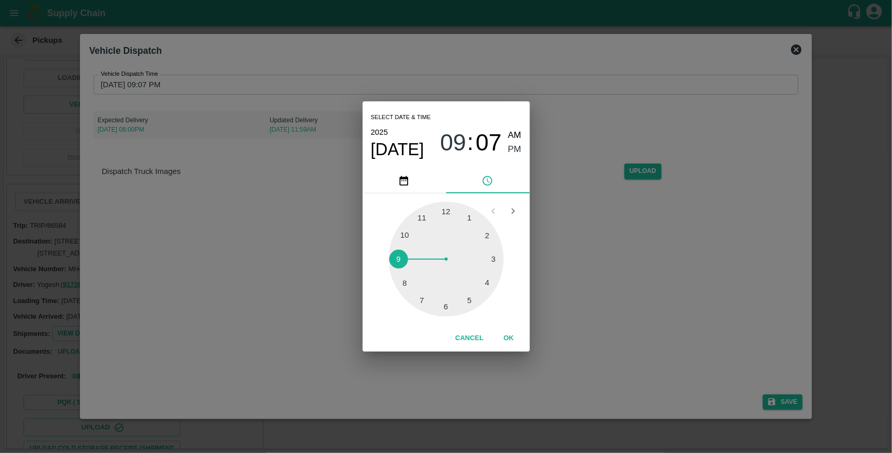
type input "16/08/2025 09:07 PM"
click at [512, 338] on button "OK" at bounding box center [508, 338] width 33 height 18
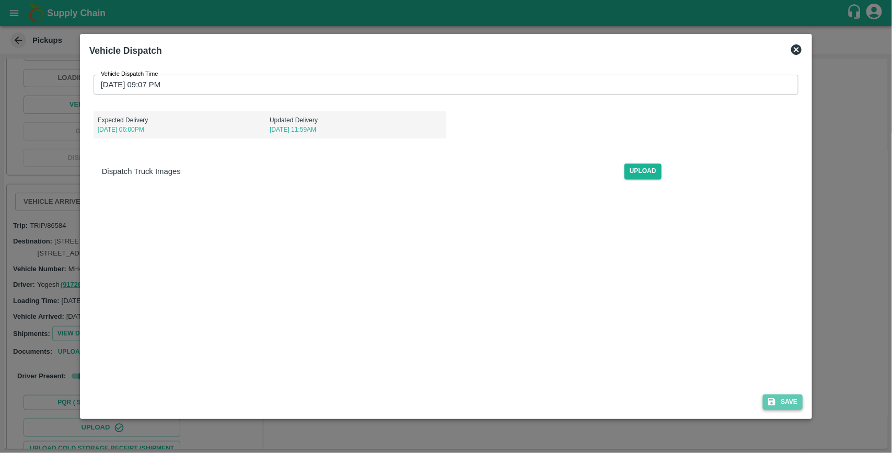
click at [797, 405] on button "Save" at bounding box center [783, 401] width 40 height 15
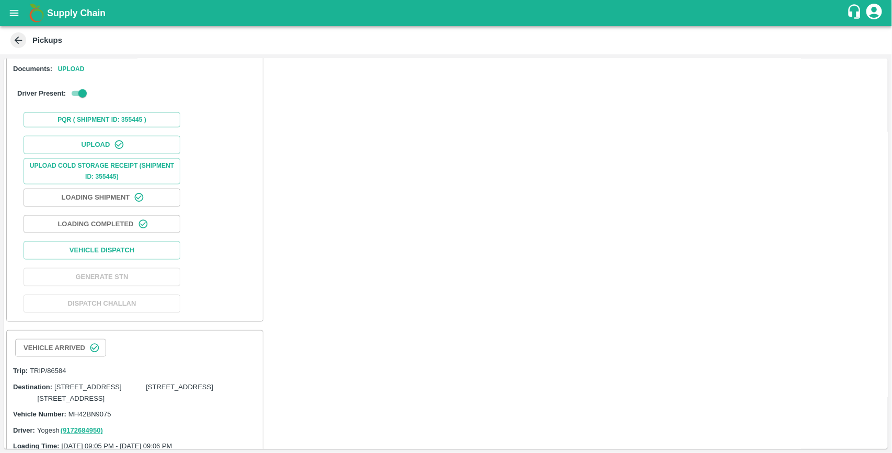
scroll to position [607, 0]
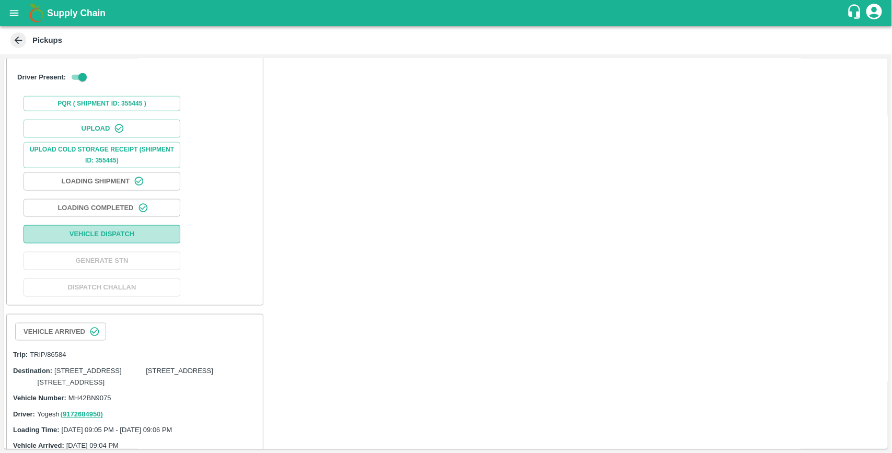
click at [141, 243] on button "Vehicle Dispatch" at bounding box center [102, 234] width 157 height 18
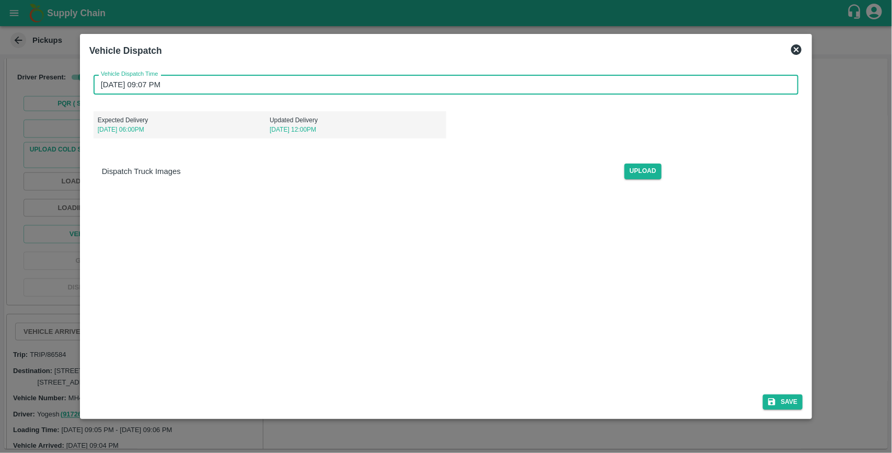
click at [184, 79] on input "21/08/2025 09:07 PM" at bounding box center [443, 85] width 698 height 20
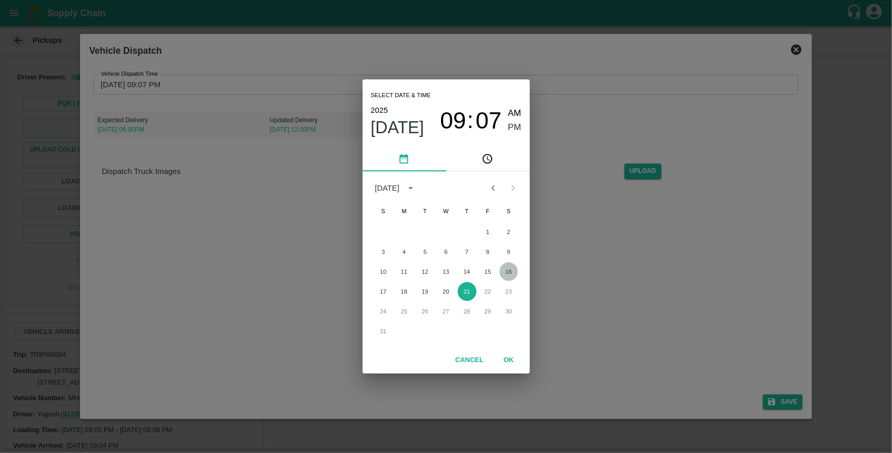
click at [505, 273] on button "16" at bounding box center [508, 271] width 19 height 19
type input "16/08/2025 09:07 PM"
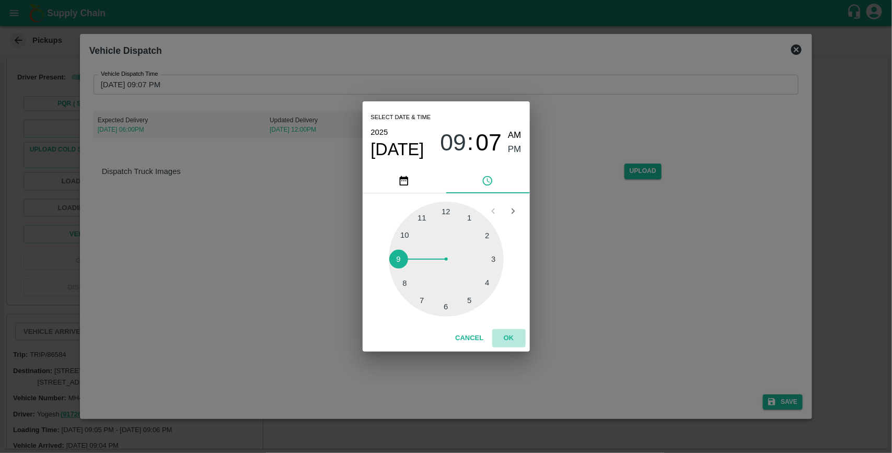
click at [508, 338] on button "OK" at bounding box center [508, 338] width 33 height 18
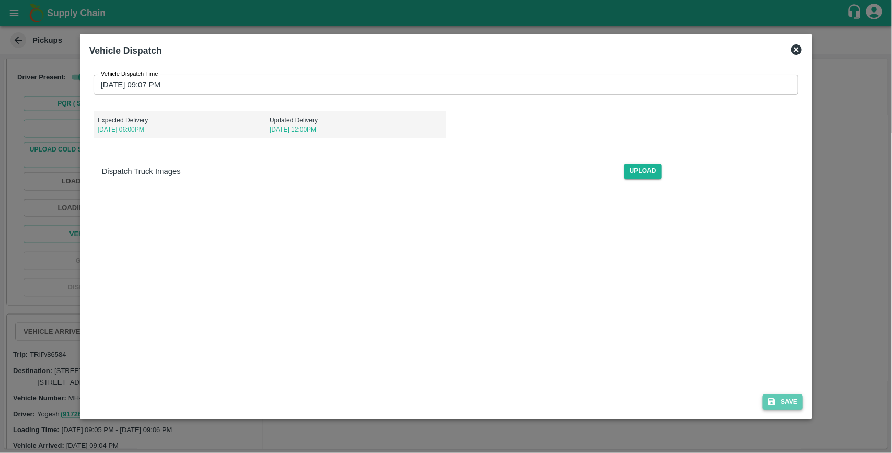
click at [793, 403] on button "Save" at bounding box center [783, 401] width 40 height 15
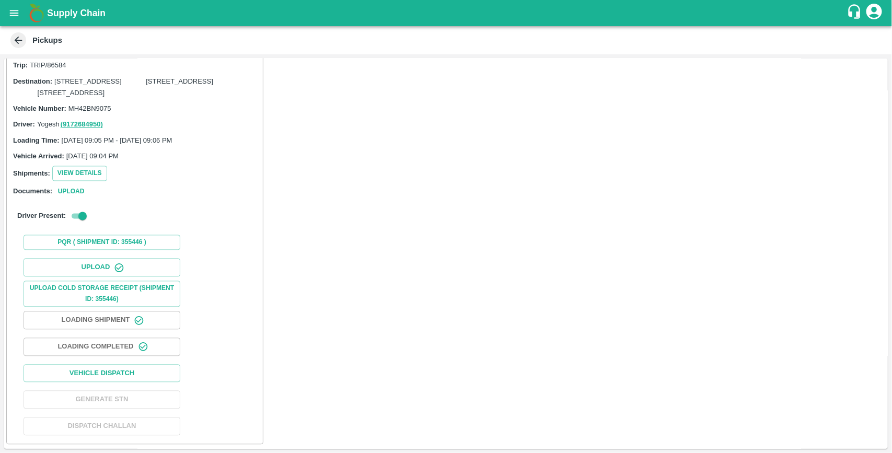
scroll to position [1024, 0]
click at [134, 375] on button "Vehicle Dispatch" at bounding box center [102, 374] width 157 height 18
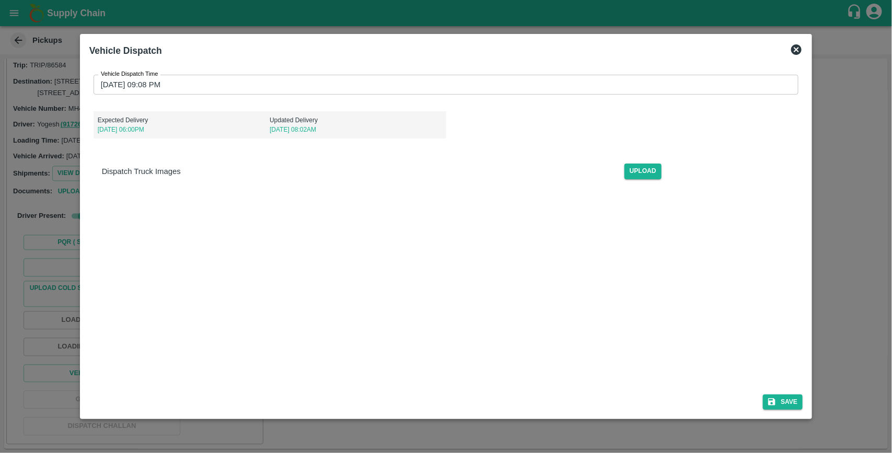
click at [191, 85] on input "21/08/2025 09:08 PM" at bounding box center [443, 85] width 698 height 20
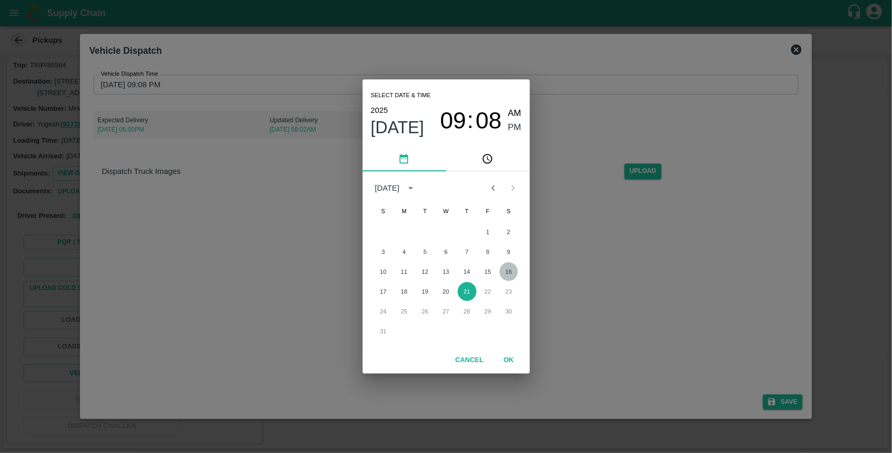
click at [512, 272] on button "16" at bounding box center [508, 271] width 19 height 19
type input "16/08/2025 09:08 PM"
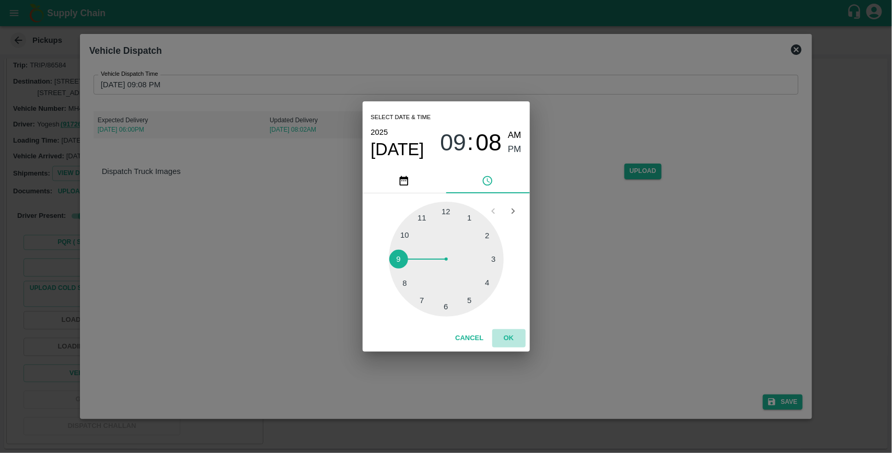
click at [510, 340] on button "OK" at bounding box center [508, 338] width 33 height 18
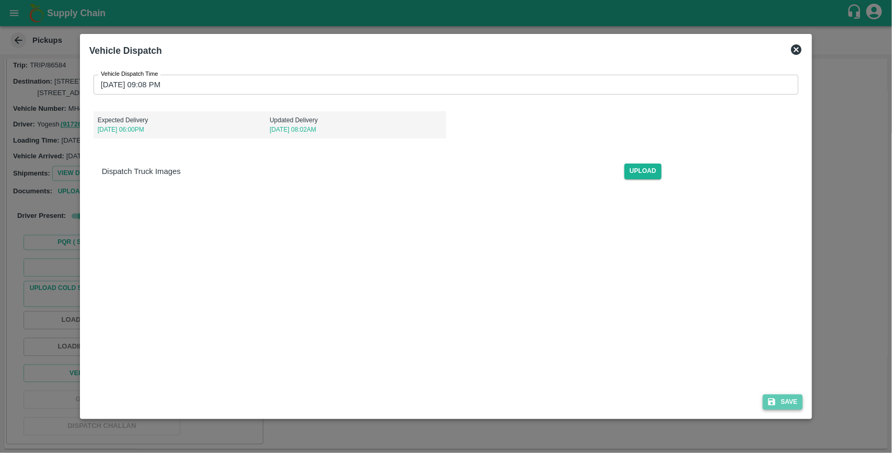
click at [779, 400] on button "Save" at bounding box center [783, 401] width 40 height 15
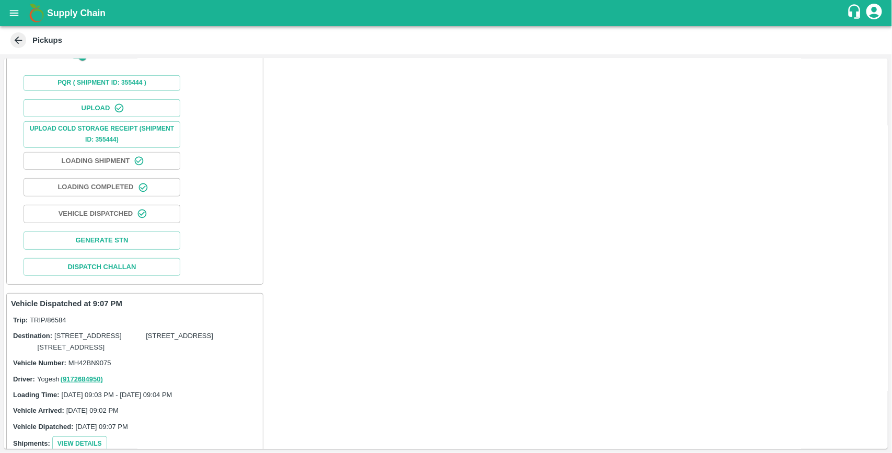
scroll to position [0, 0]
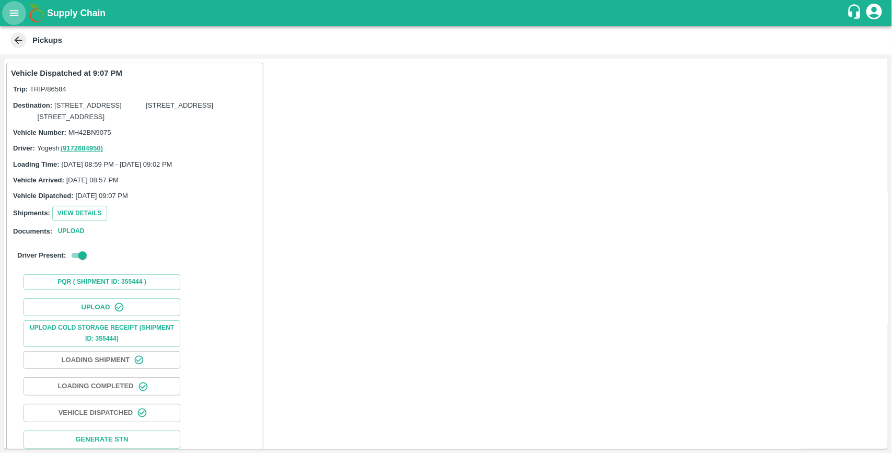
click at [11, 16] on icon "open drawer" at bounding box center [14, 13] width 9 height 6
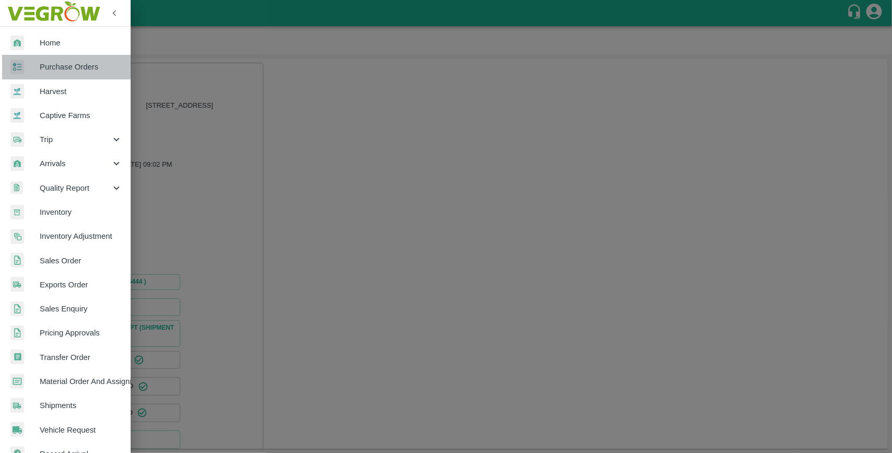
click at [92, 69] on span "Purchase Orders" at bounding box center [81, 66] width 83 height 11
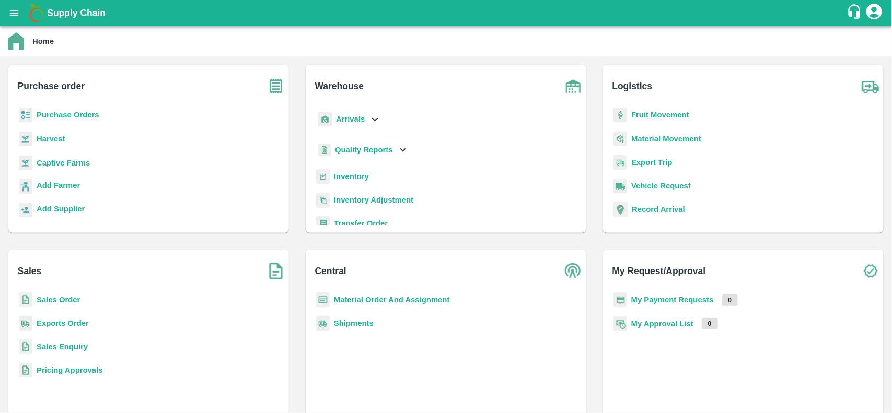
click at [84, 115] on b "Purchase Orders" at bounding box center [68, 115] width 63 height 8
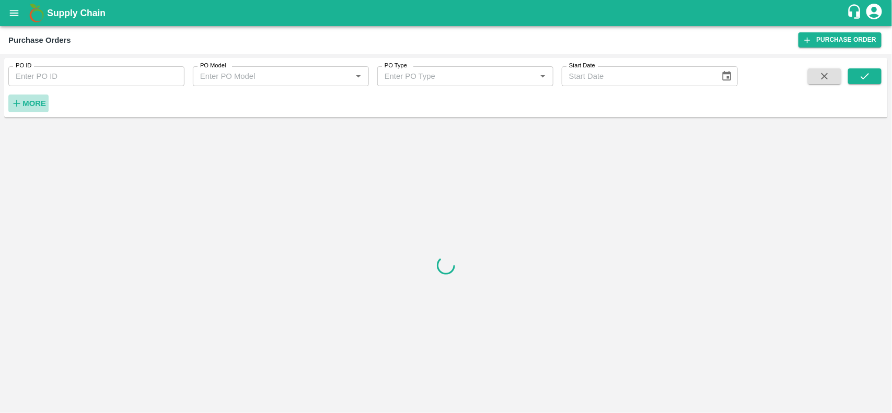
click at [39, 103] on strong "More" at bounding box center [34, 103] width 24 height 8
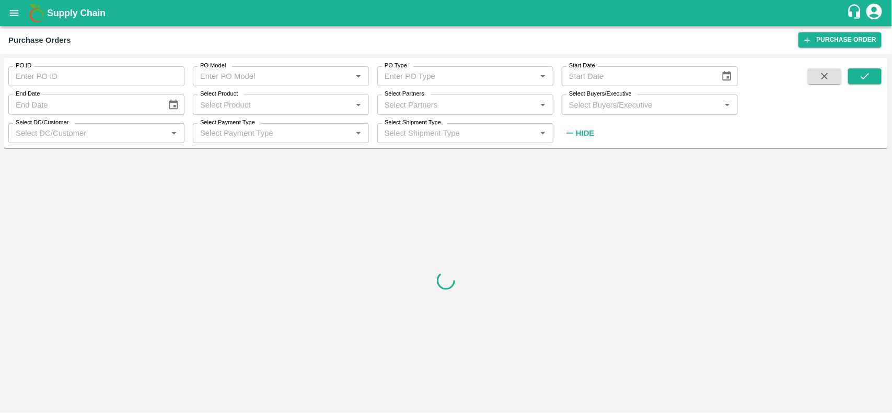
click at [586, 106] on input "Select Buyers/Executive" at bounding box center [641, 105] width 153 height 14
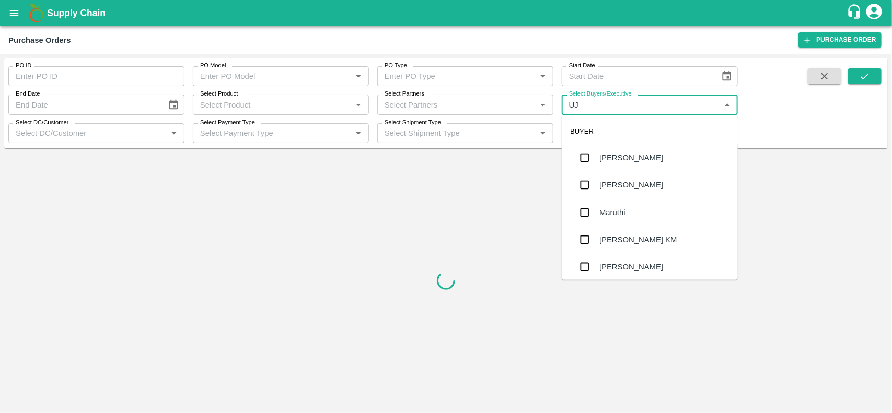
type input "UJJ"
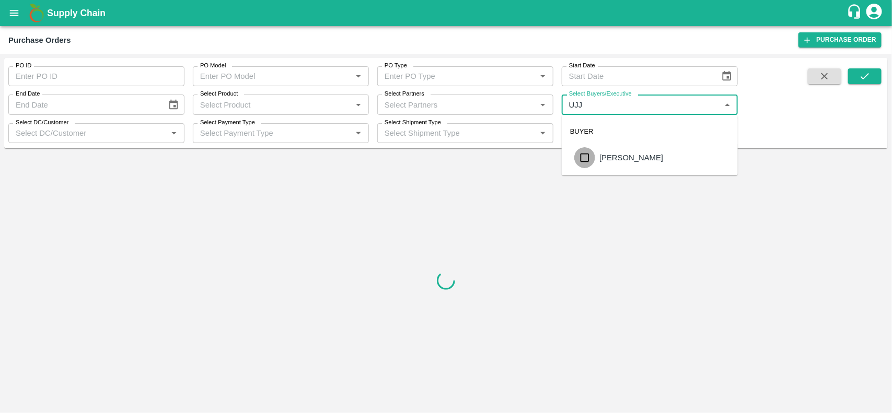
click at [586, 155] on input "checkbox" at bounding box center [584, 157] width 21 height 21
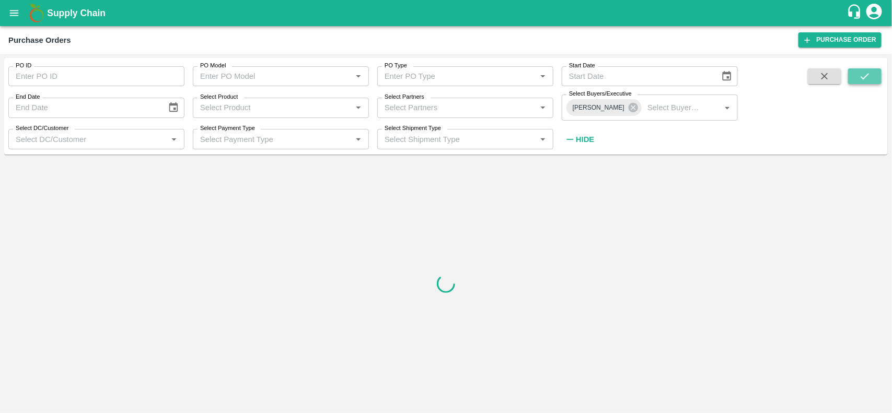
click at [856, 72] on button "submit" at bounding box center [864, 76] width 33 height 16
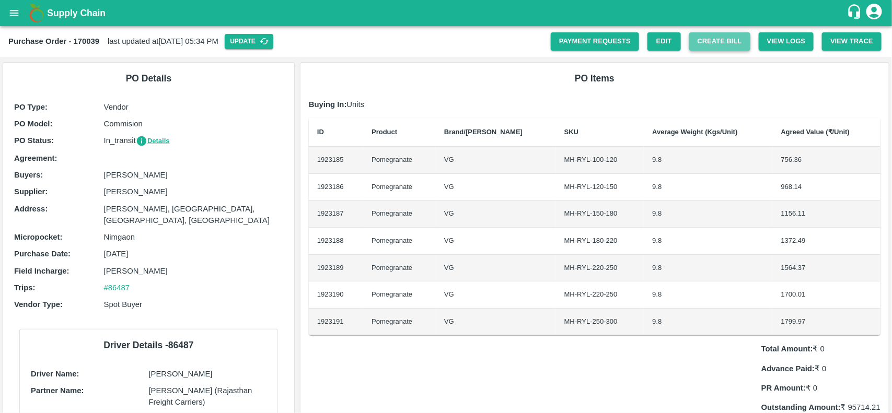
click at [723, 40] on button "Create Bill" at bounding box center [719, 41] width 61 height 18
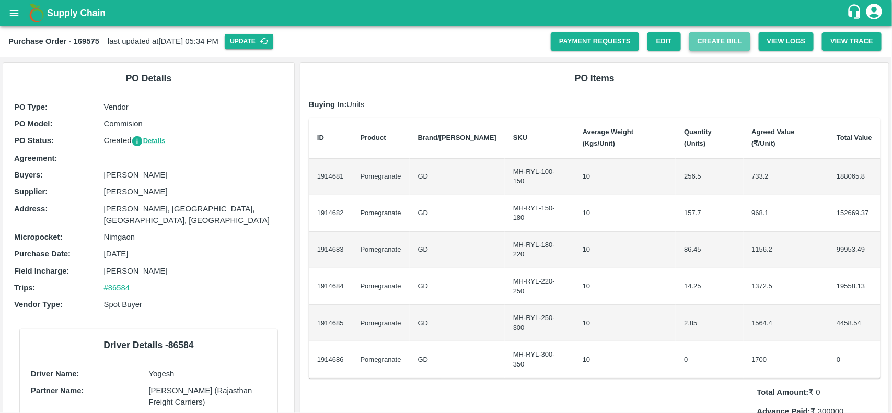
click at [707, 42] on button "Create Bill" at bounding box center [719, 41] width 61 height 18
click at [729, 44] on button "Create Bill" at bounding box center [719, 41] width 61 height 18
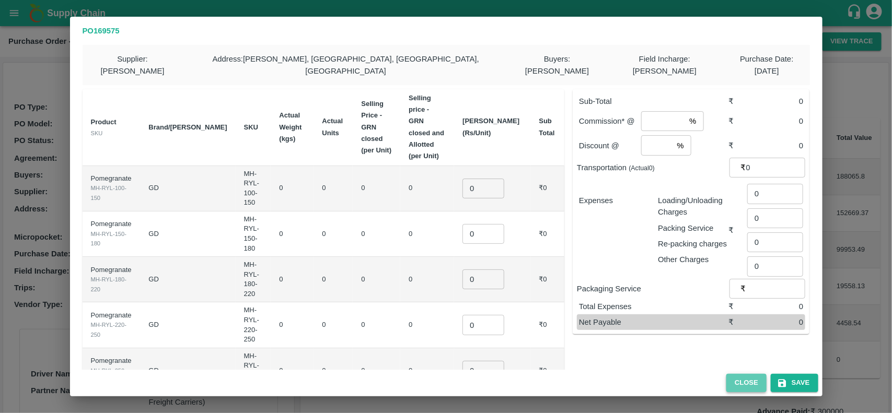
click at [754, 384] on button "Close" at bounding box center [746, 383] width 40 height 18
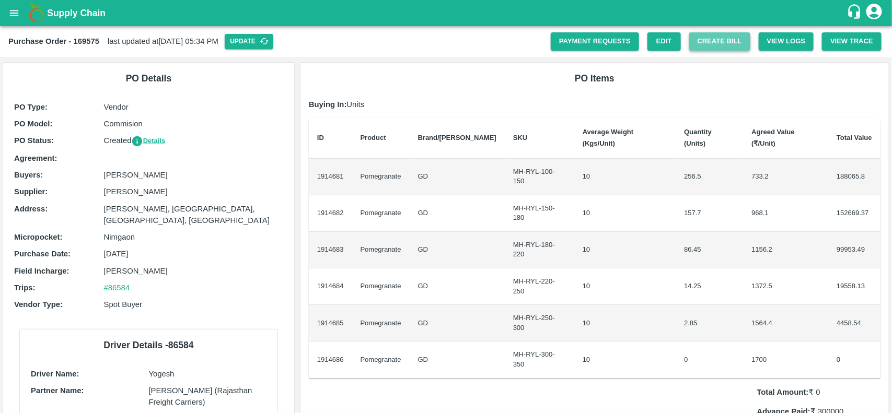
click at [709, 40] on button "Create Bill" at bounding box center [719, 41] width 61 height 18
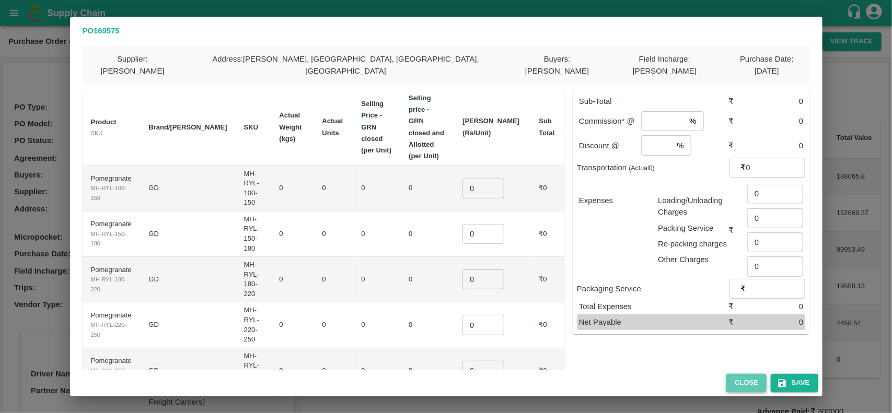
click at [753, 384] on button "Close" at bounding box center [746, 383] width 40 height 18
